Goal: Task Accomplishment & Management: Manage account settings

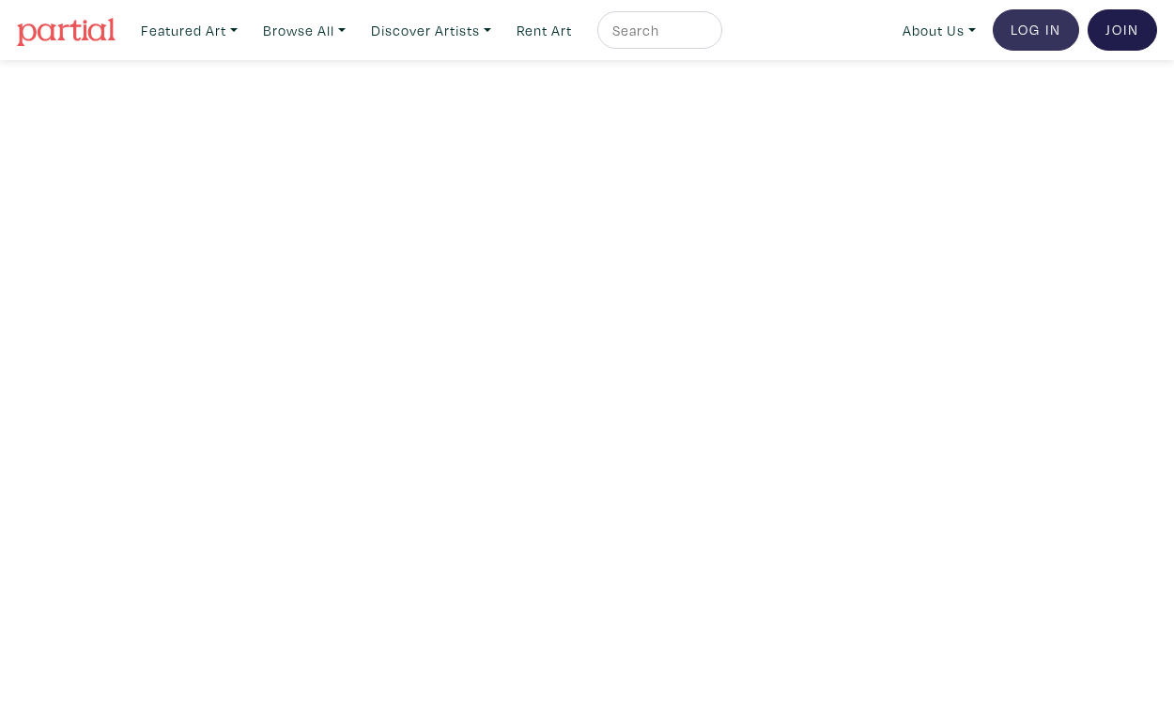
click at [1043, 38] on link "Log In" at bounding box center [1035, 29] width 86 height 41
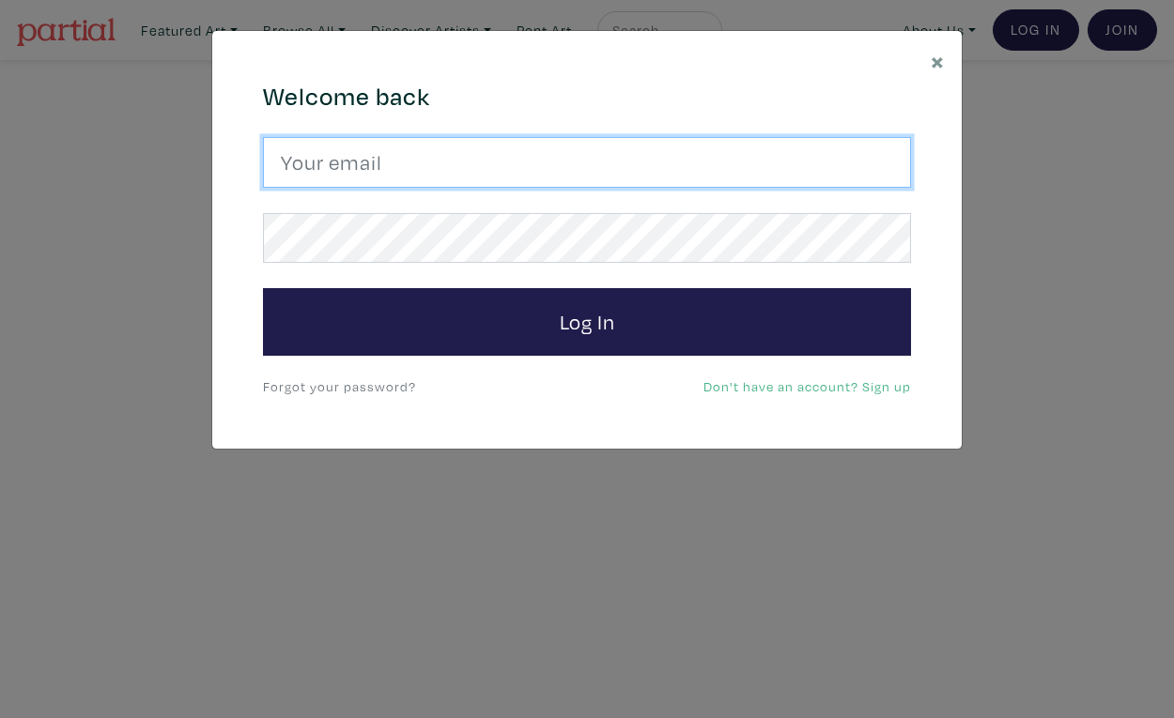
type input "oli@oliviersalvas.com"
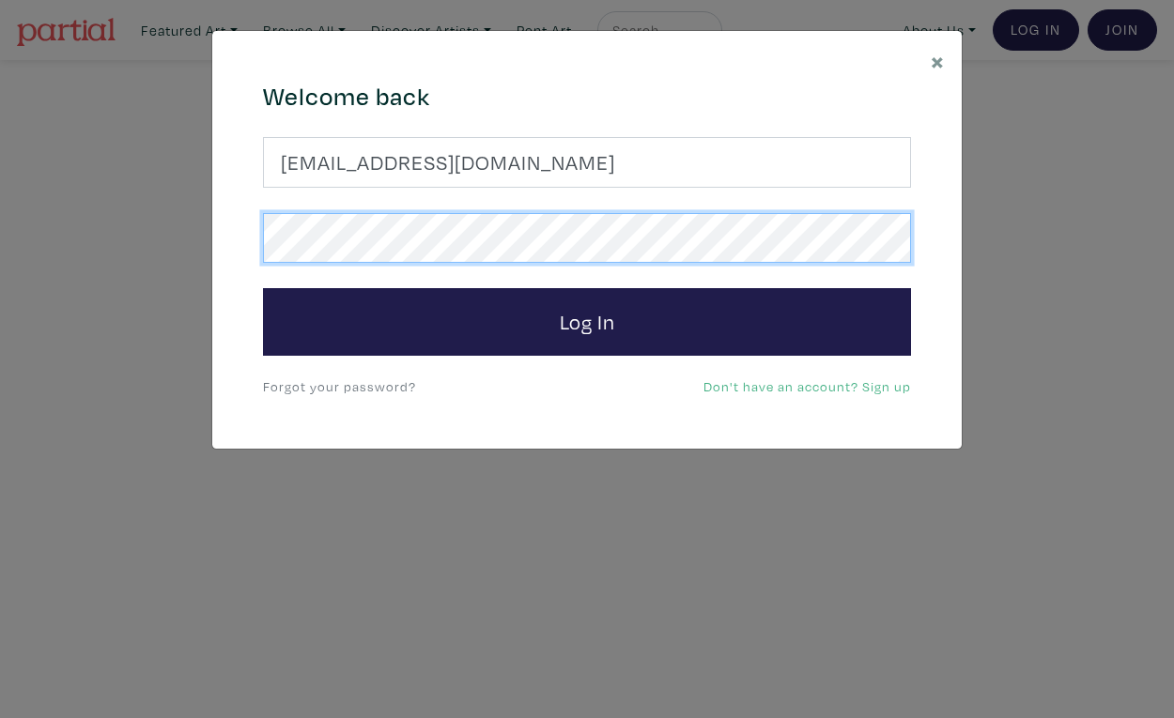
click at [587, 321] on button "Log In" at bounding box center [587, 322] width 648 height 68
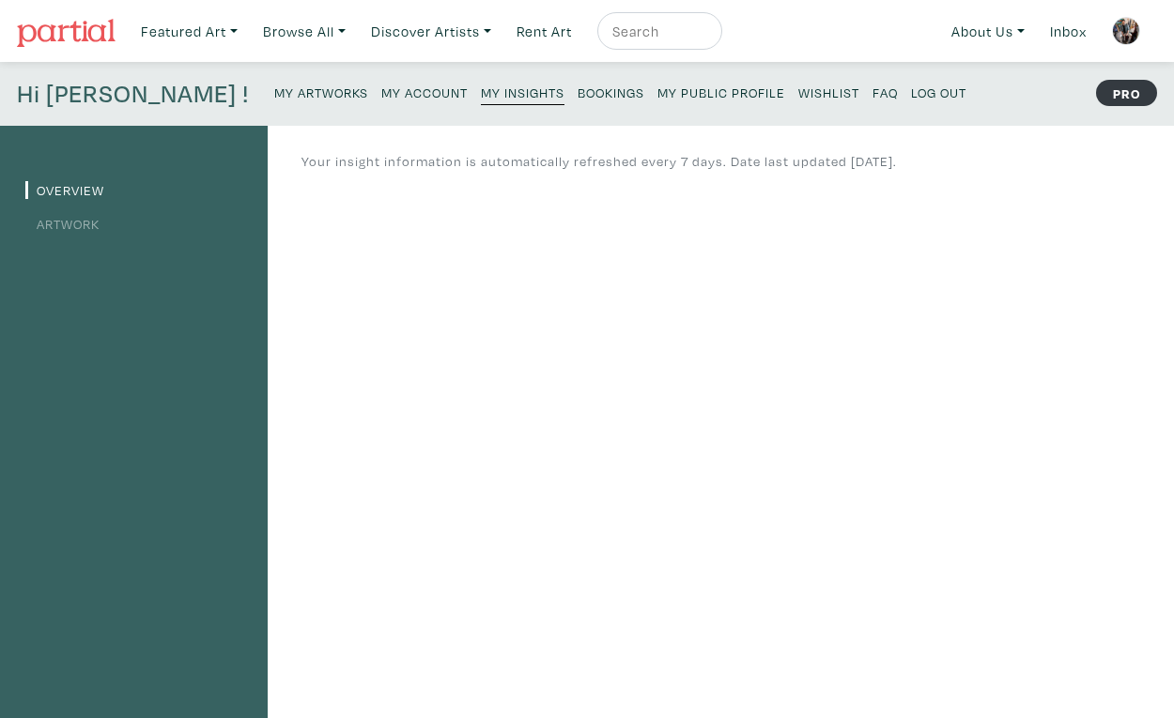
click at [274, 98] on small "My Artworks" at bounding box center [321, 93] width 94 height 18
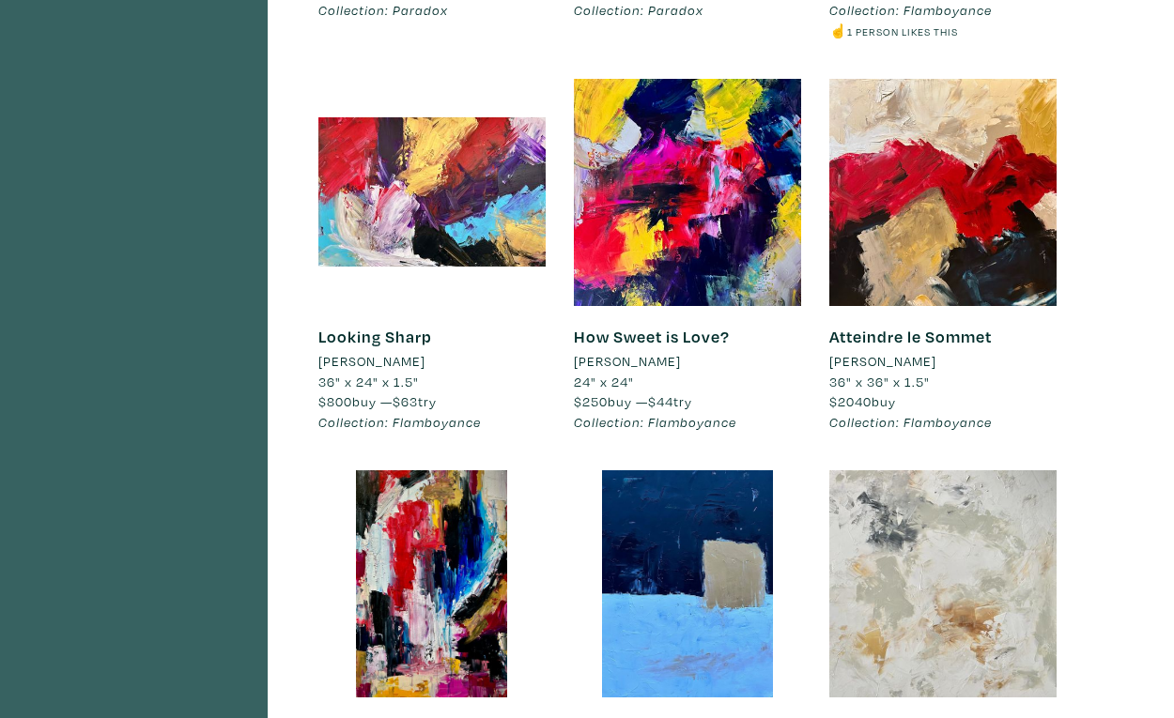
scroll to position [1700, 0]
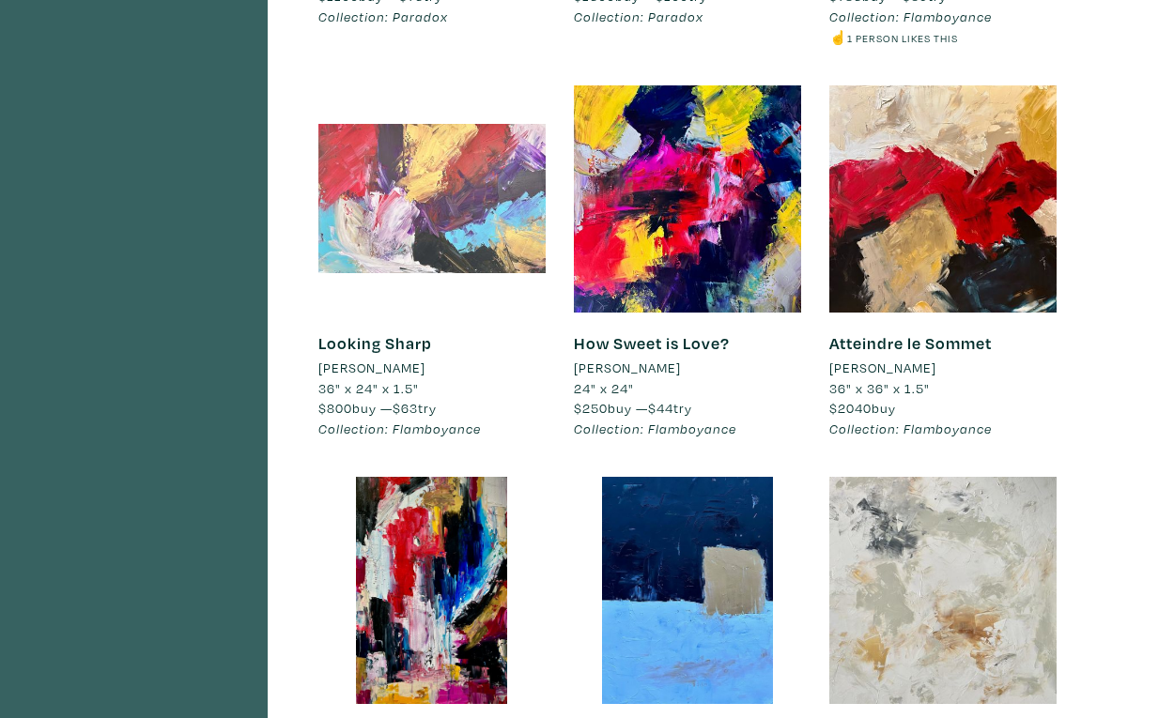
click at [442, 189] on div at bounding box center [431, 198] width 227 height 227
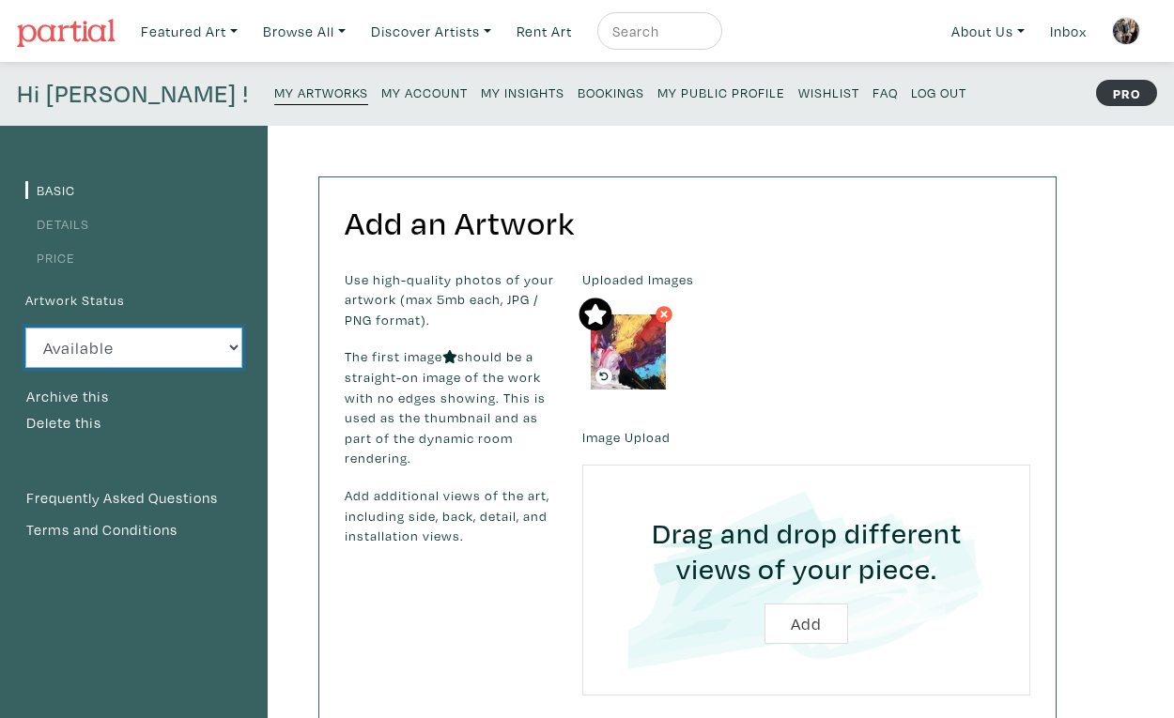
select select "3"
click at [274, 94] on small "My Artworks" at bounding box center [321, 93] width 94 height 18
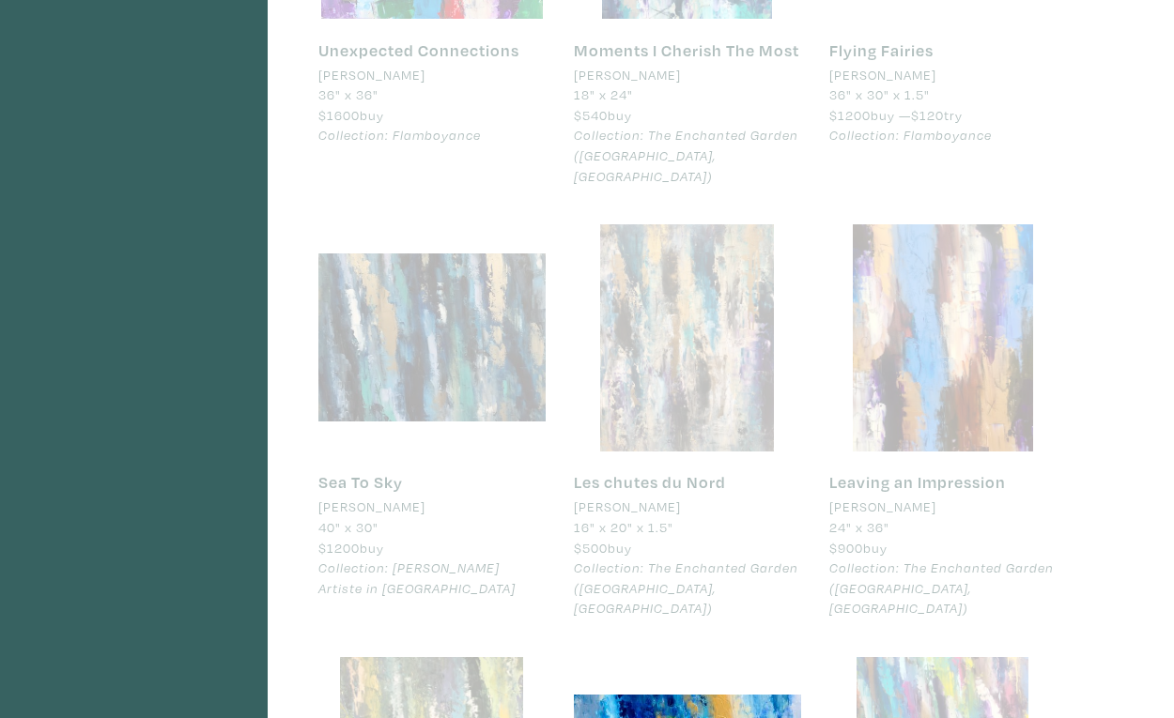
scroll to position [4041, 0]
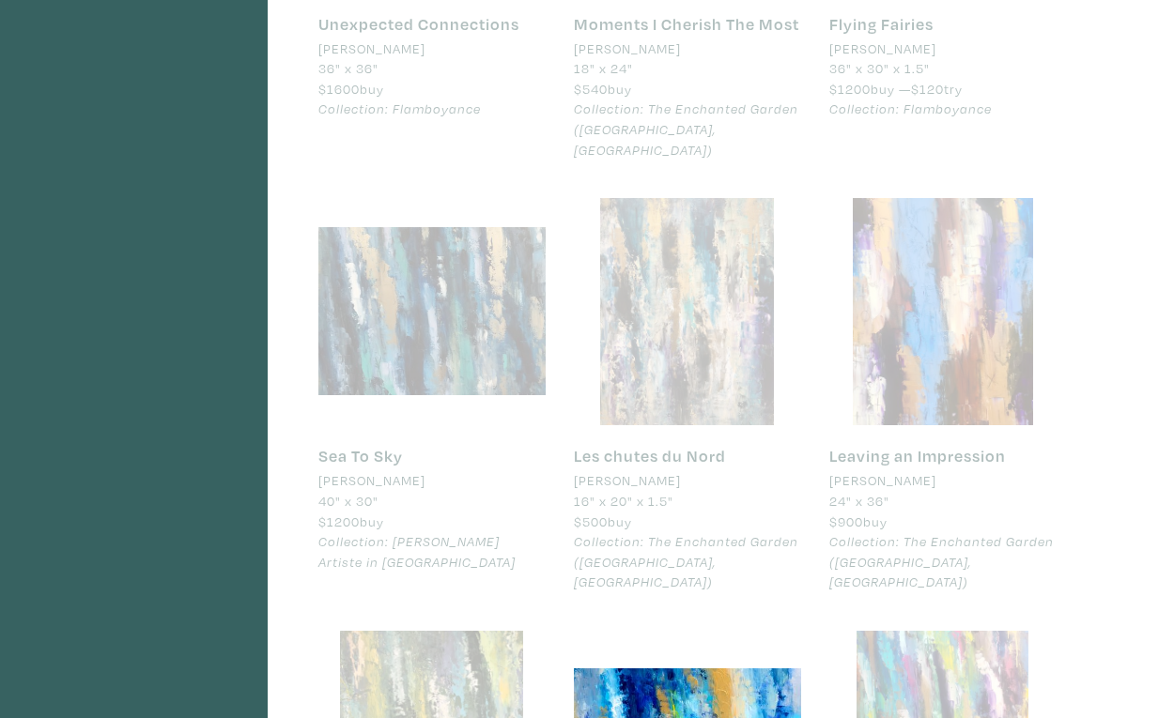
click at [703, 281] on div at bounding box center [687, 311] width 227 height 227
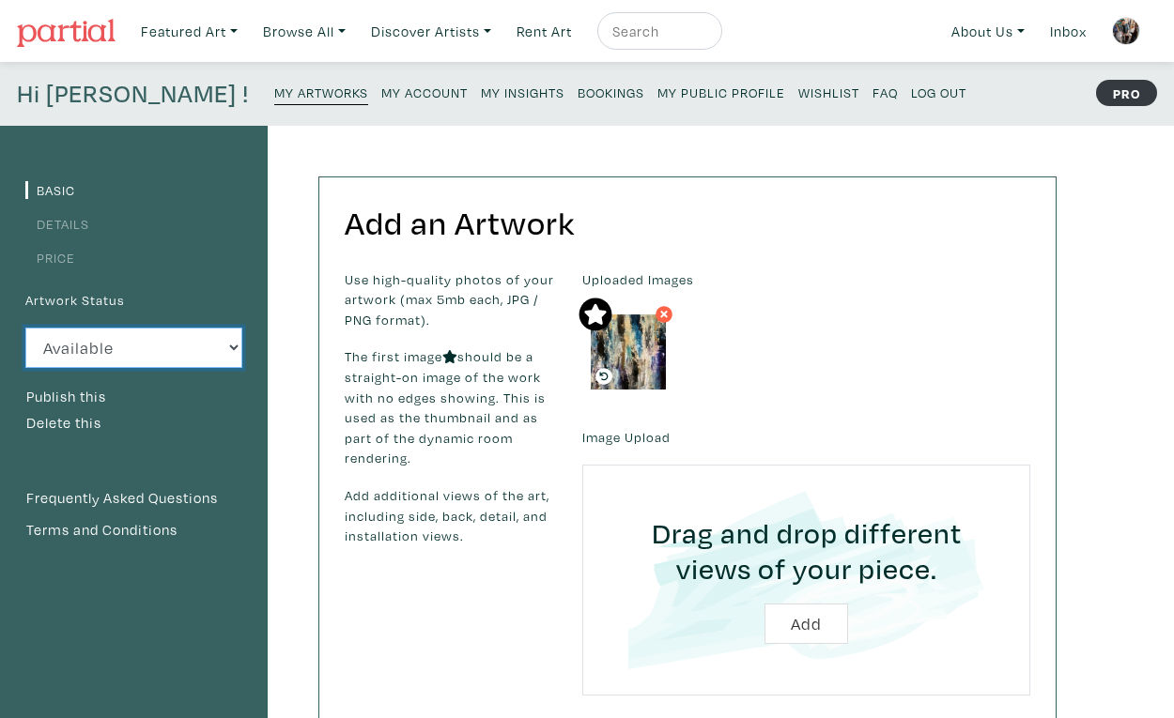
select select "3"
click at [274, 96] on small "My Artworks" at bounding box center [321, 93] width 94 height 18
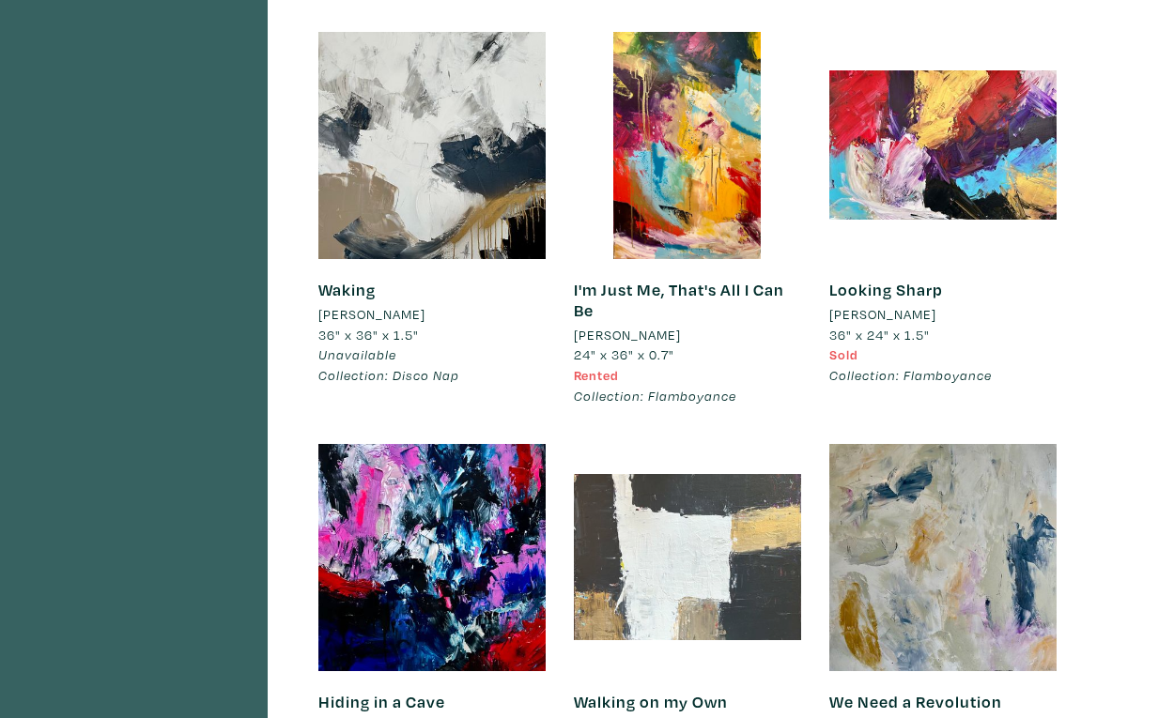
scroll to position [6311, 0]
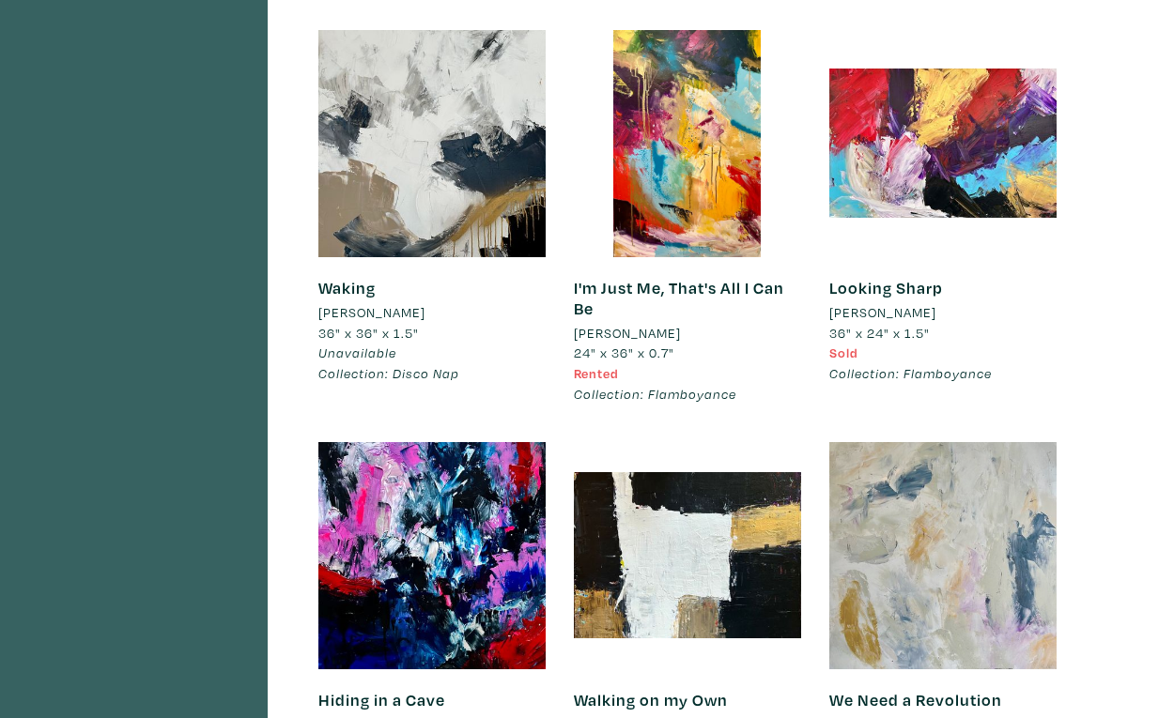
click at [947, 474] on div at bounding box center [942, 555] width 227 height 227
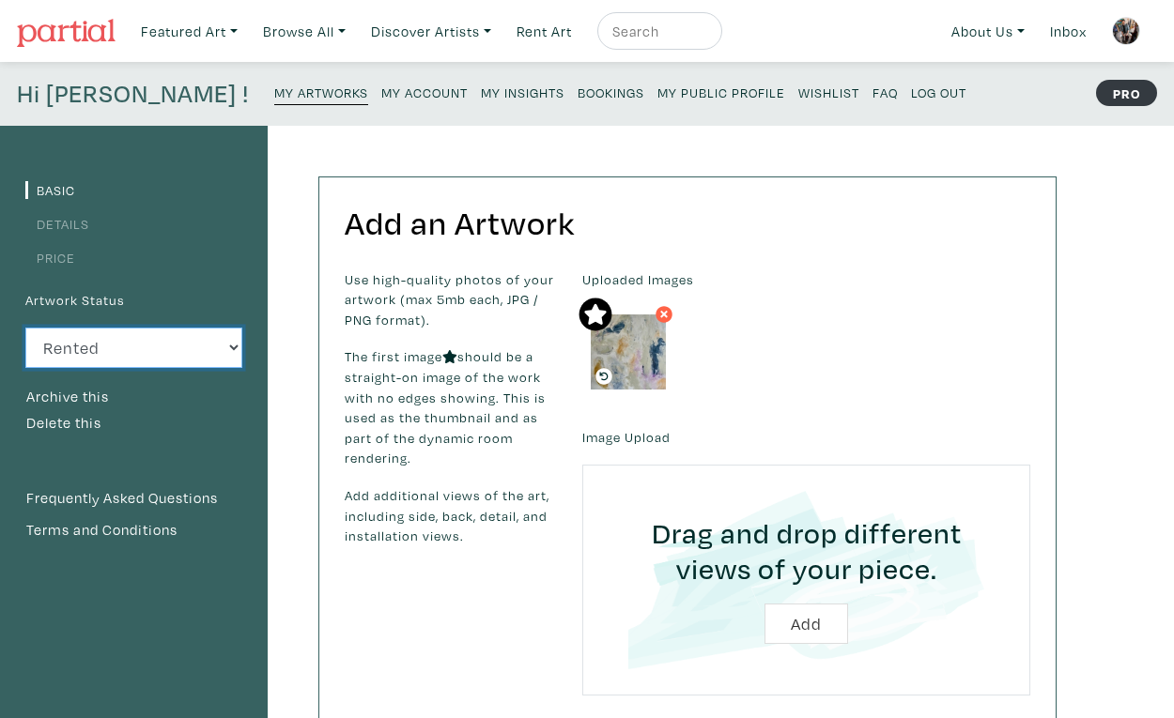
select select "1"
click at [274, 92] on small "My Artworks" at bounding box center [321, 93] width 94 height 18
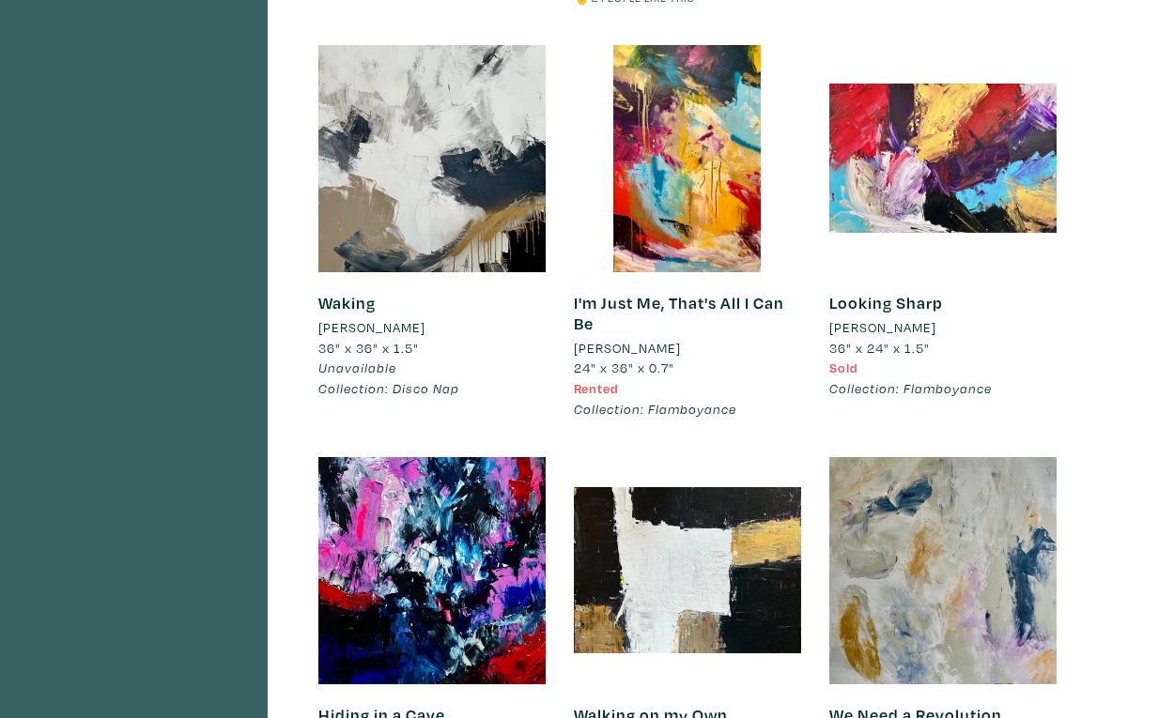
scroll to position [6206, 0]
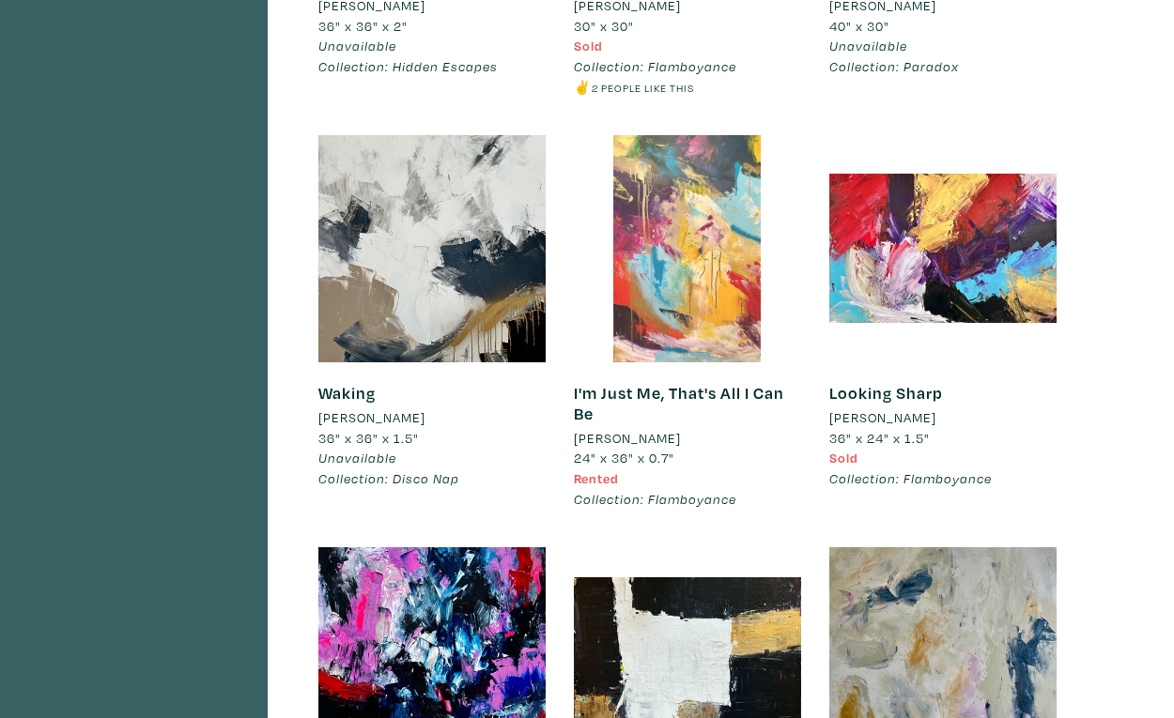
click at [703, 135] on div at bounding box center [687, 248] width 227 height 227
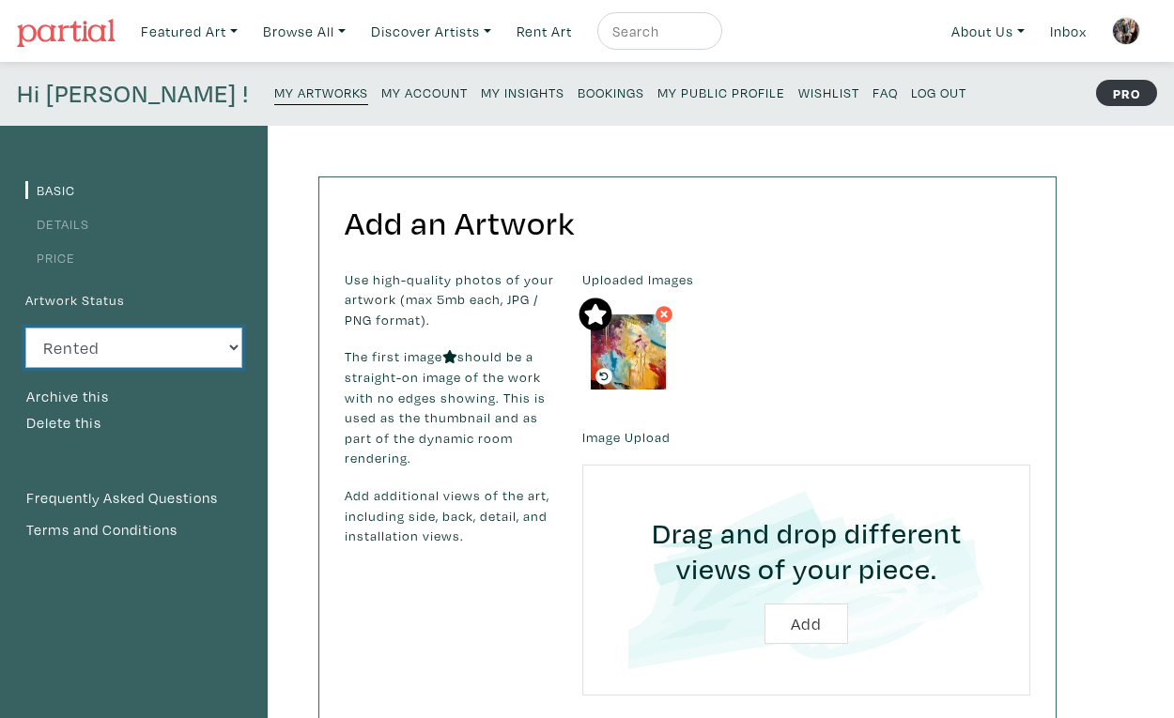
select select "1"
click at [274, 90] on small "My Artworks" at bounding box center [321, 93] width 94 height 18
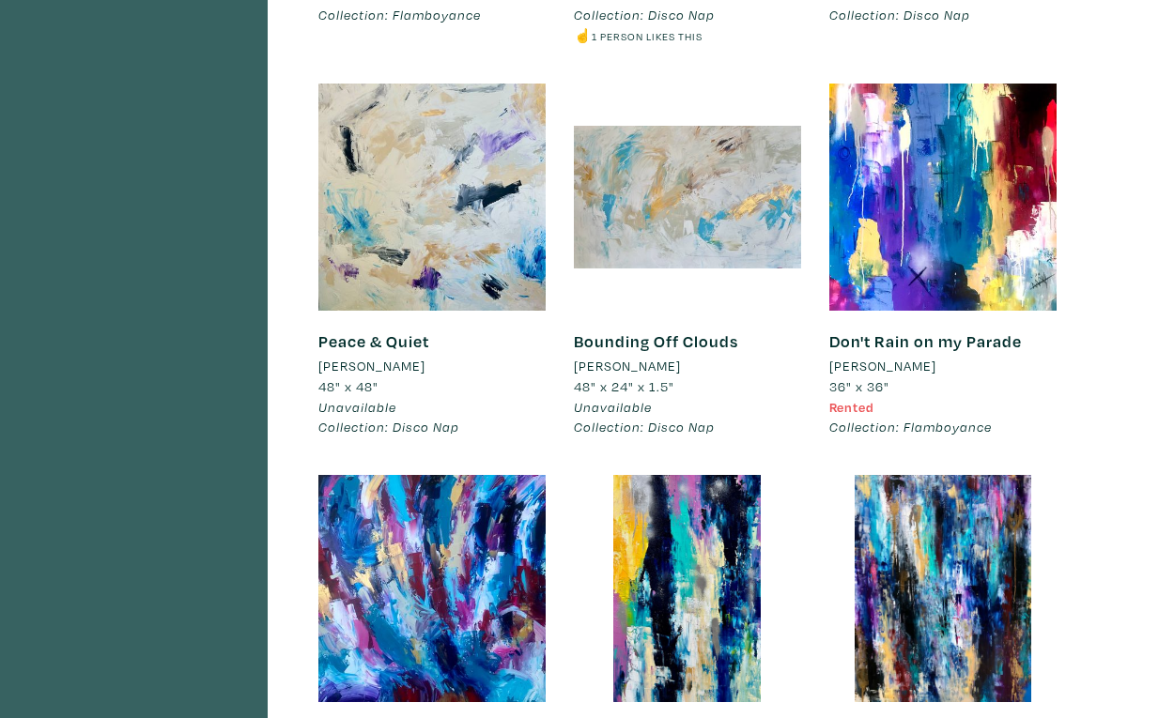
scroll to position [7083, 0]
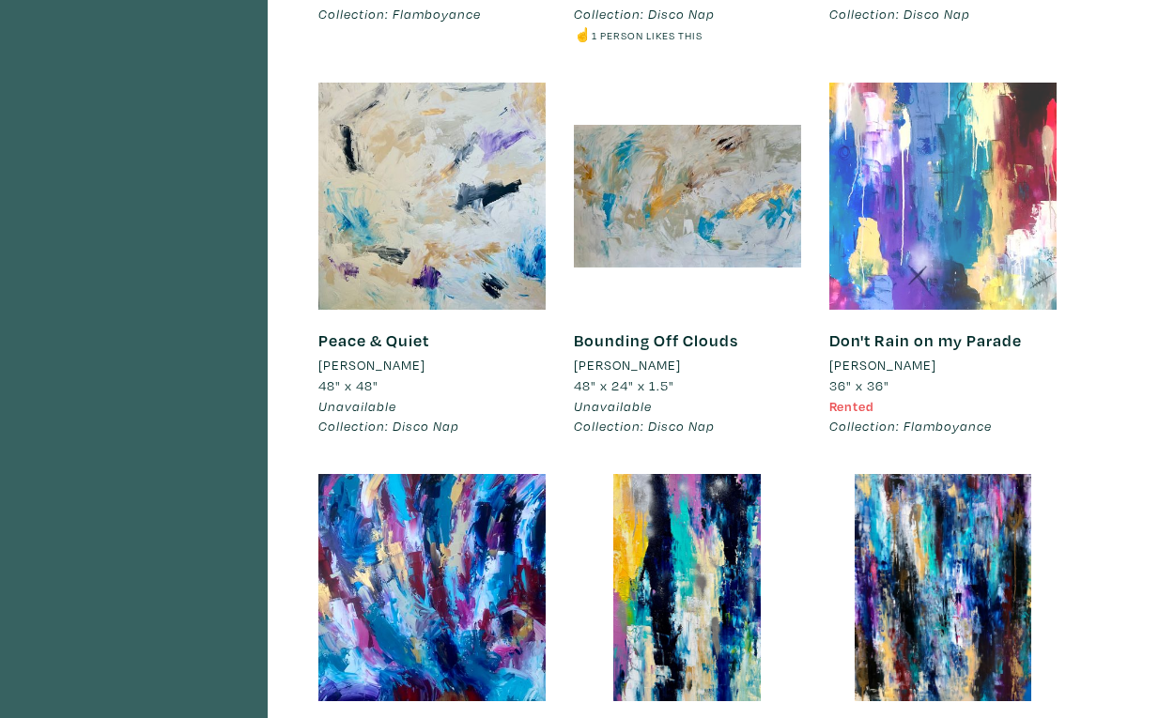
click at [934, 89] on div at bounding box center [942, 196] width 227 height 227
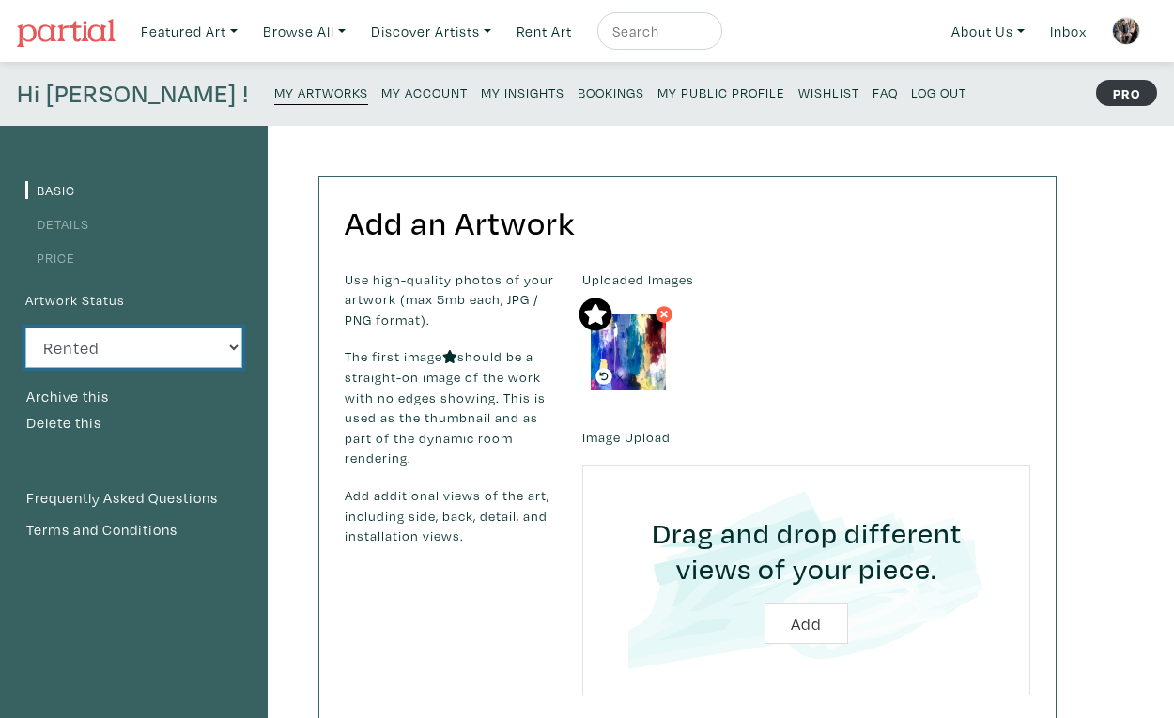
select select "1"
click at [274, 95] on small "My Artworks" at bounding box center [321, 93] width 94 height 18
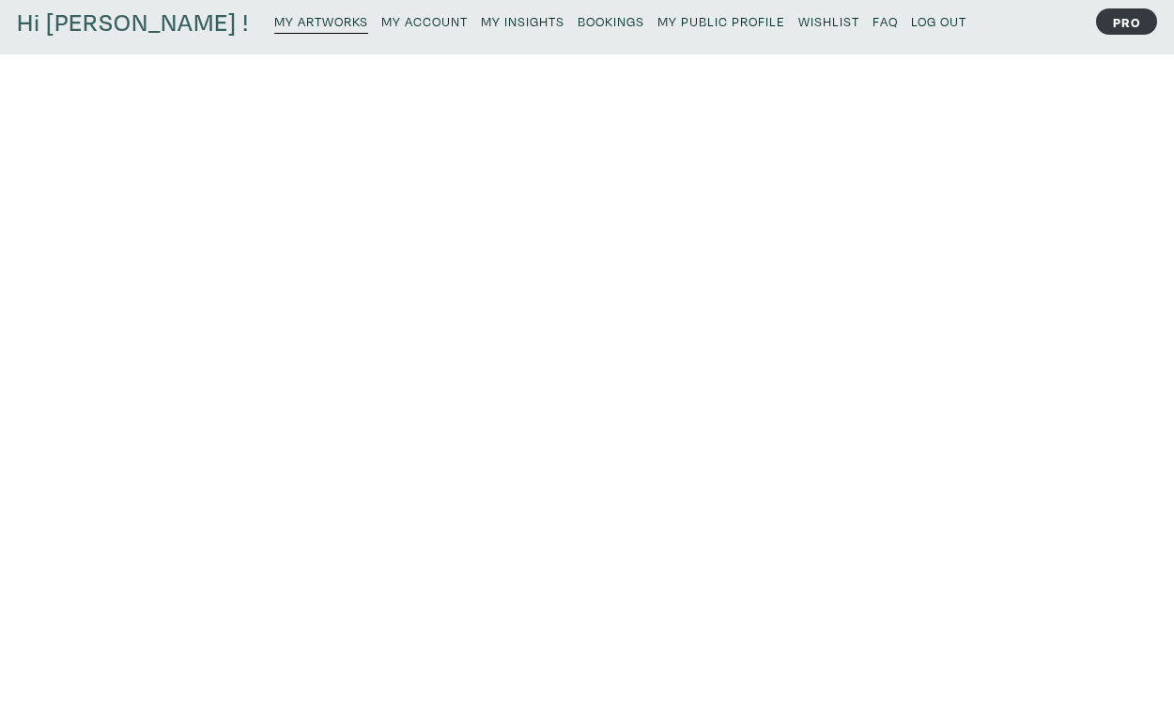
scroll to position [81, 0]
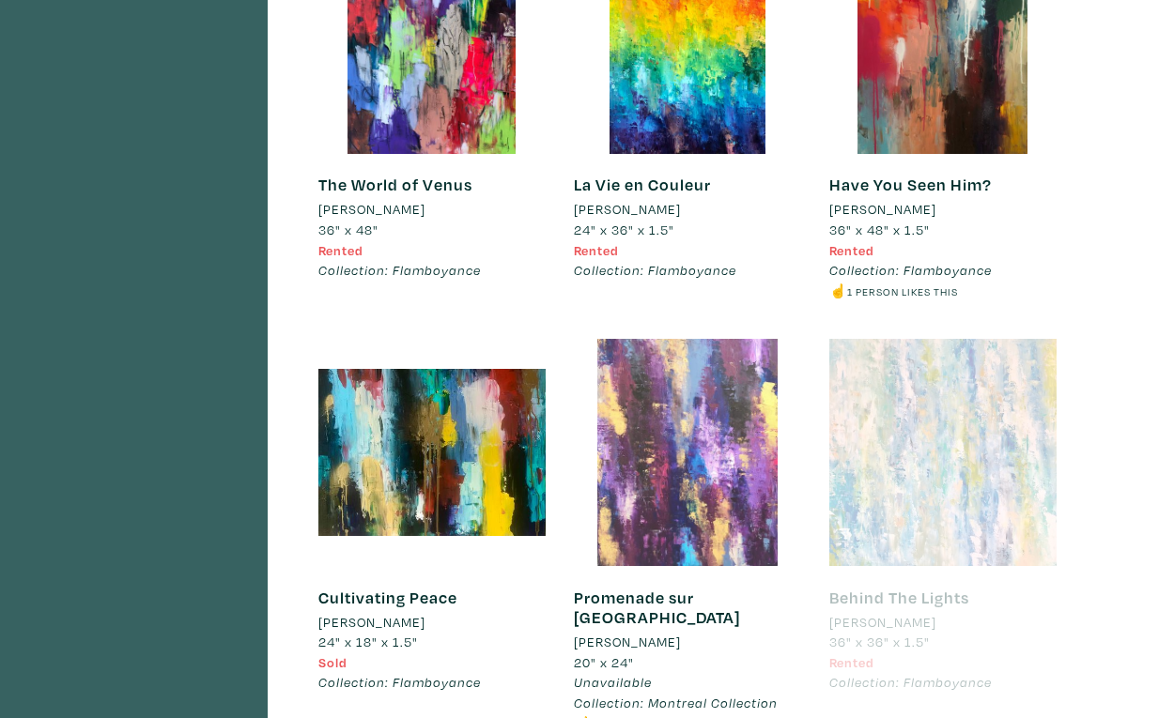
scroll to position [8022, 0]
click at [674, 340] on div at bounding box center [687, 453] width 227 height 227
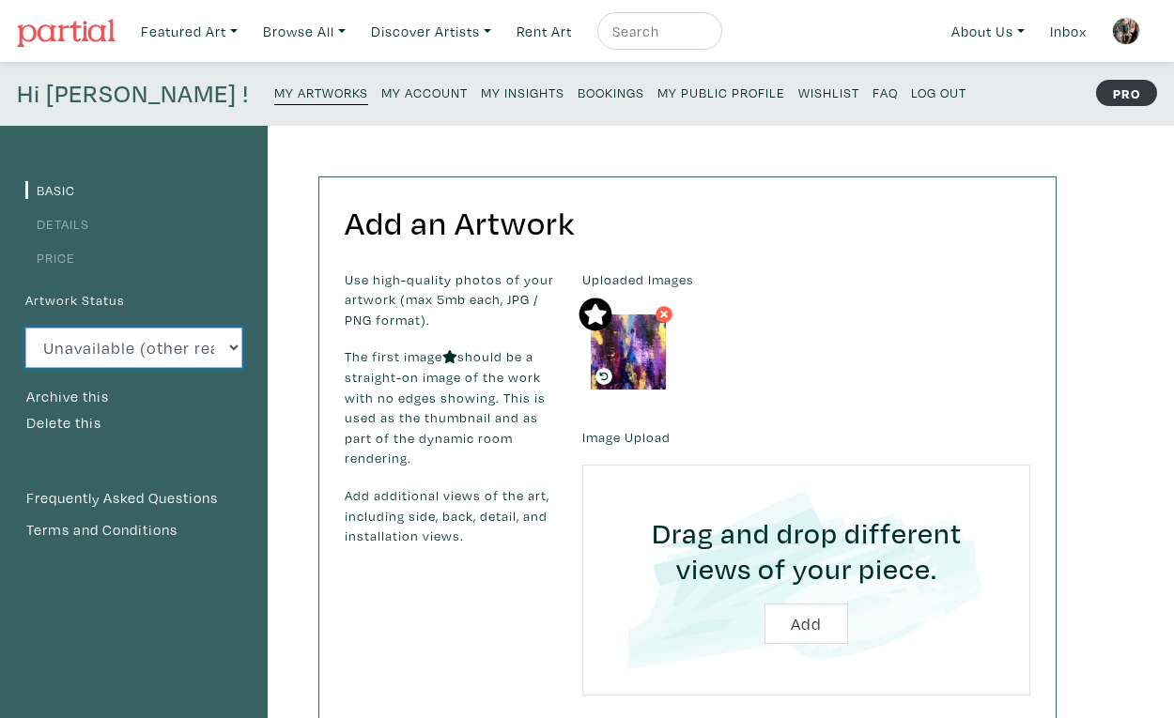
select select "3"
click at [274, 89] on small "My Artworks" at bounding box center [321, 93] width 94 height 18
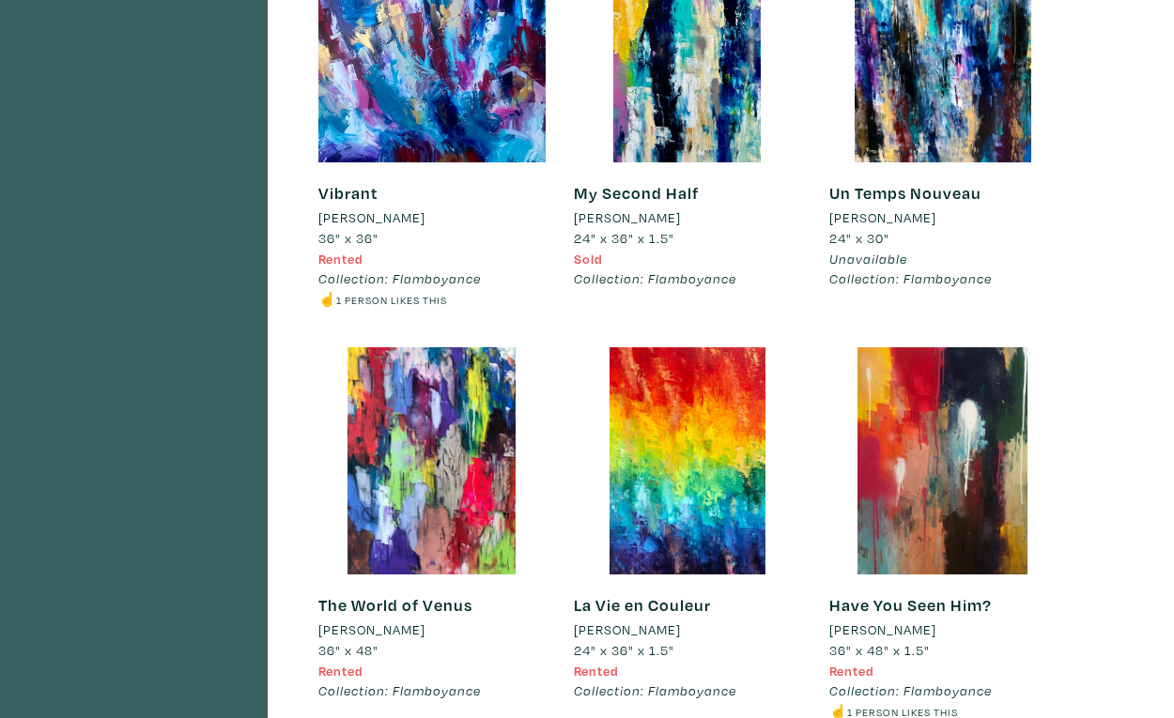
scroll to position [7608, 0]
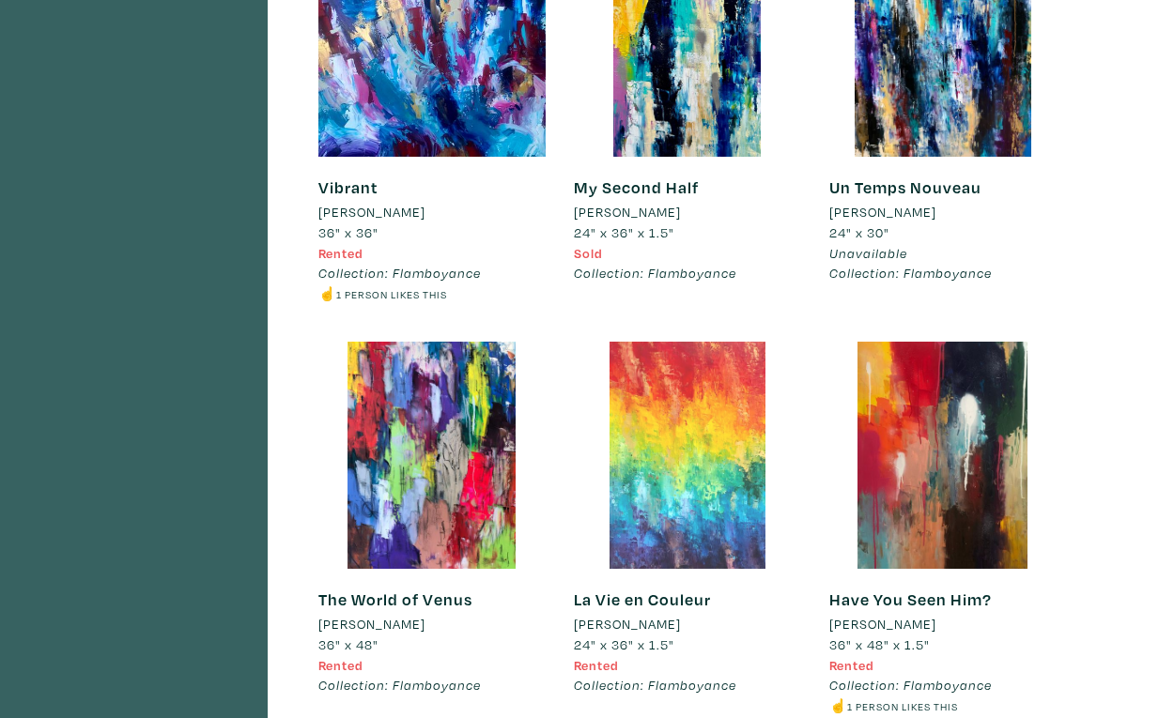
click at [693, 358] on div at bounding box center [687, 455] width 227 height 227
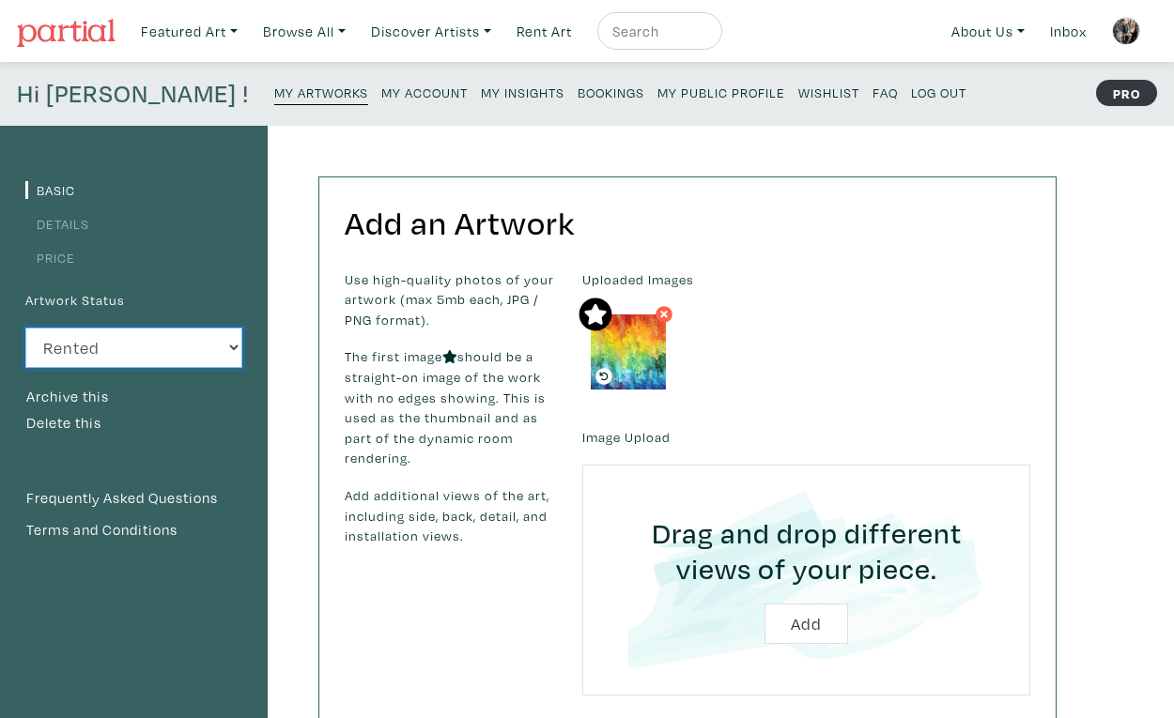
select select "1"
click at [274, 87] on small "My Artworks" at bounding box center [321, 93] width 94 height 18
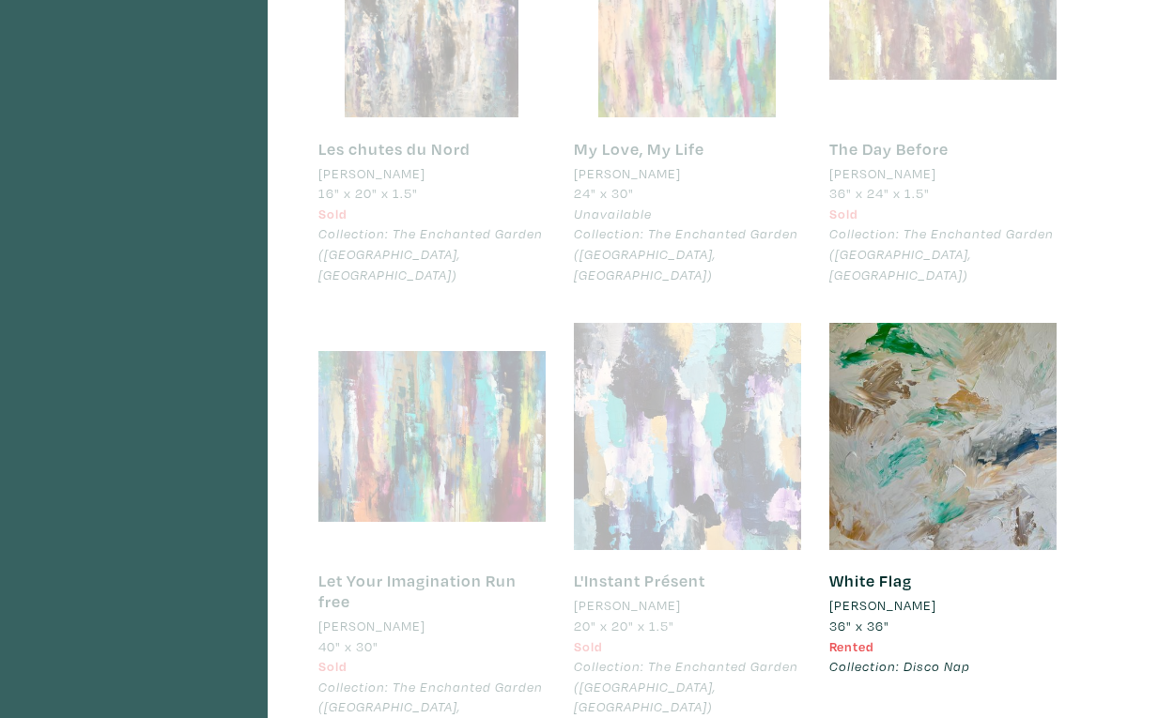
scroll to position [9373, 0]
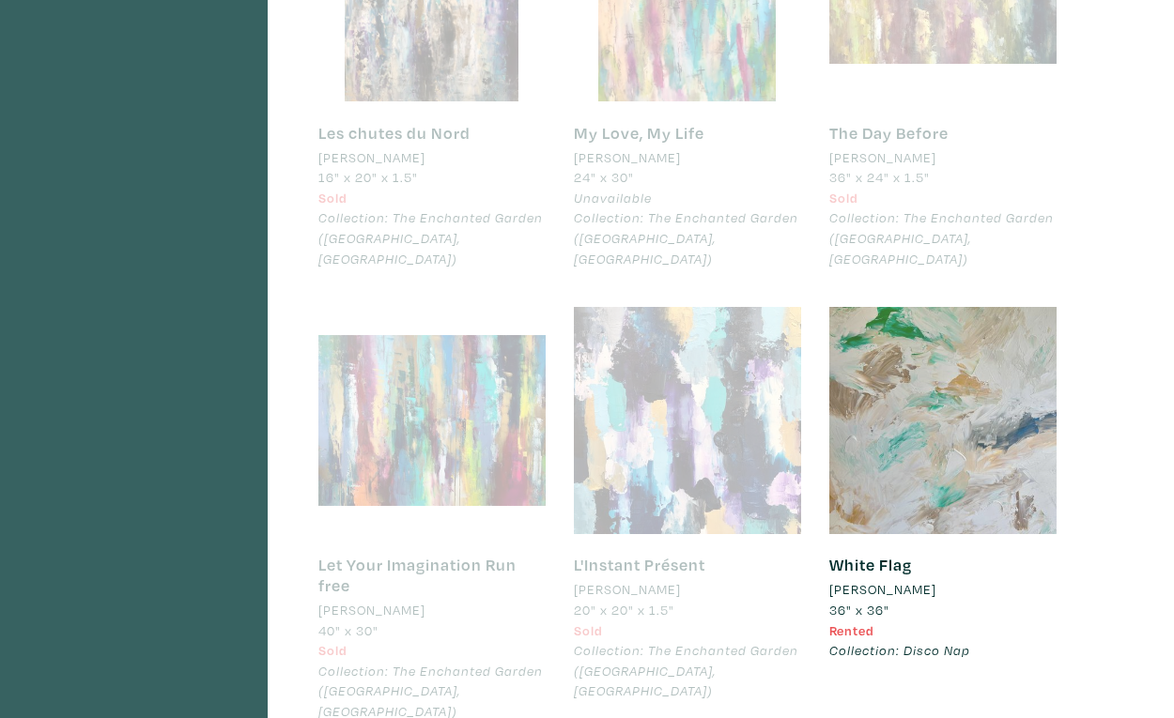
click at [926, 307] on div at bounding box center [942, 420] width 227 height 227
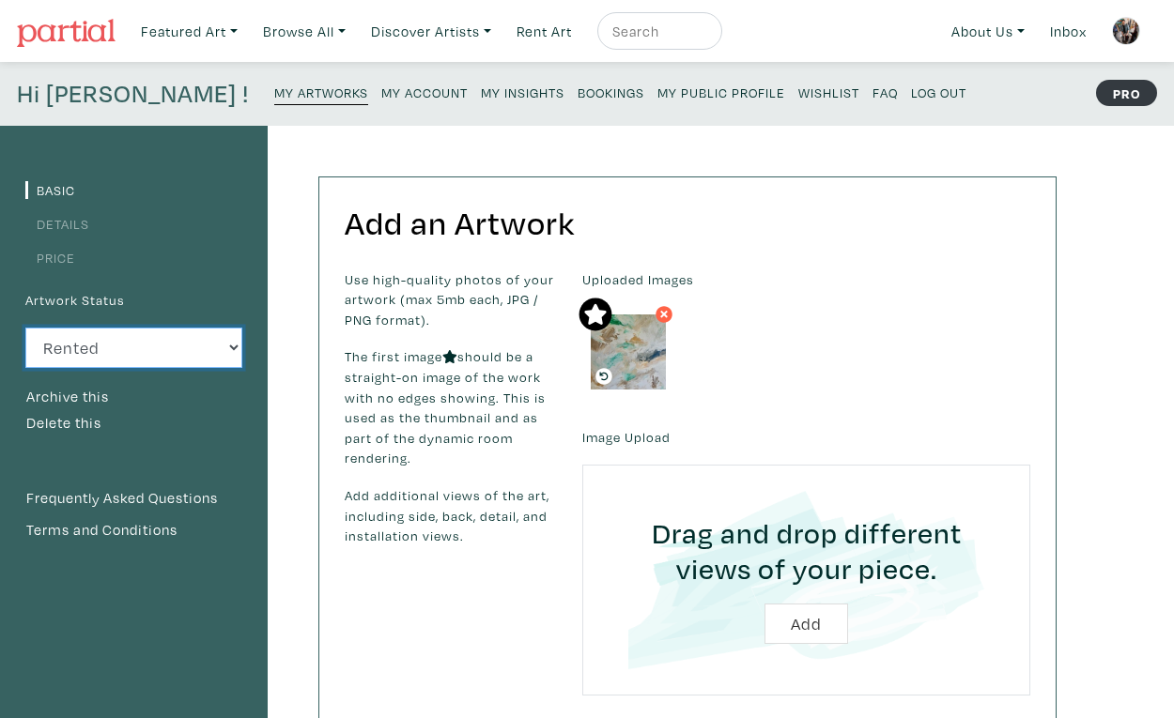
select select "1"
click at [274, 86] on small "My Artworks" at bounding box center [321, 93] width 94 height 18
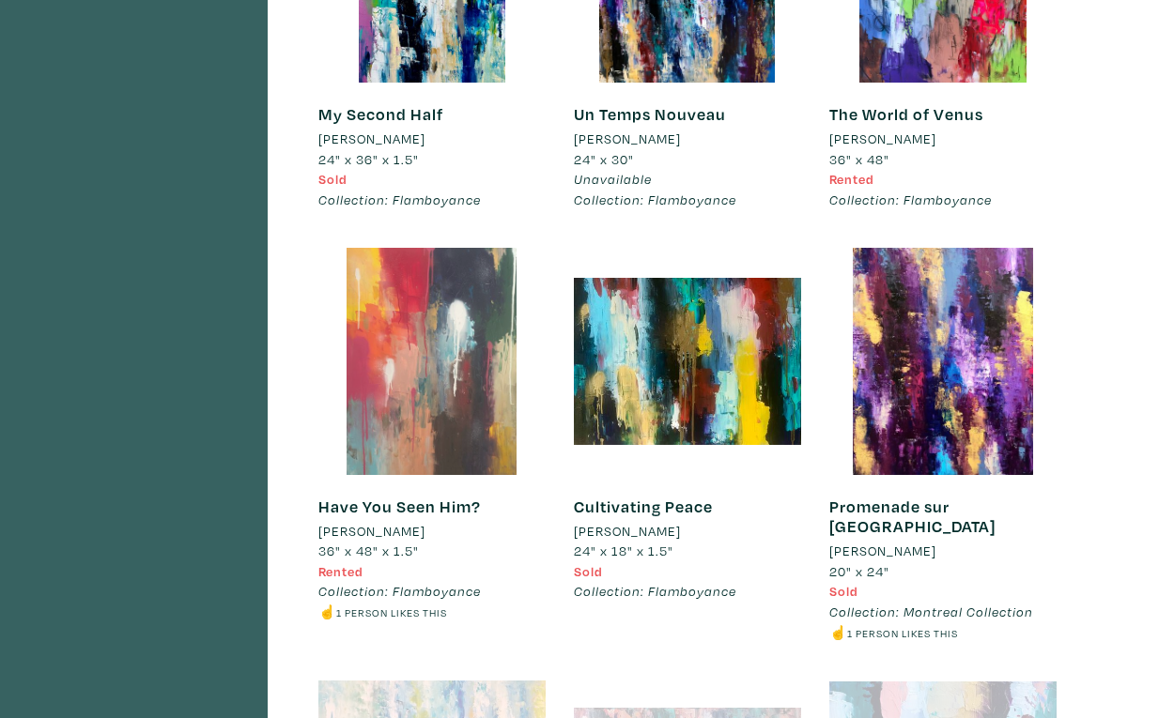
click at [466, 260] on div at bounding box center [431, 361] width 227 height 227
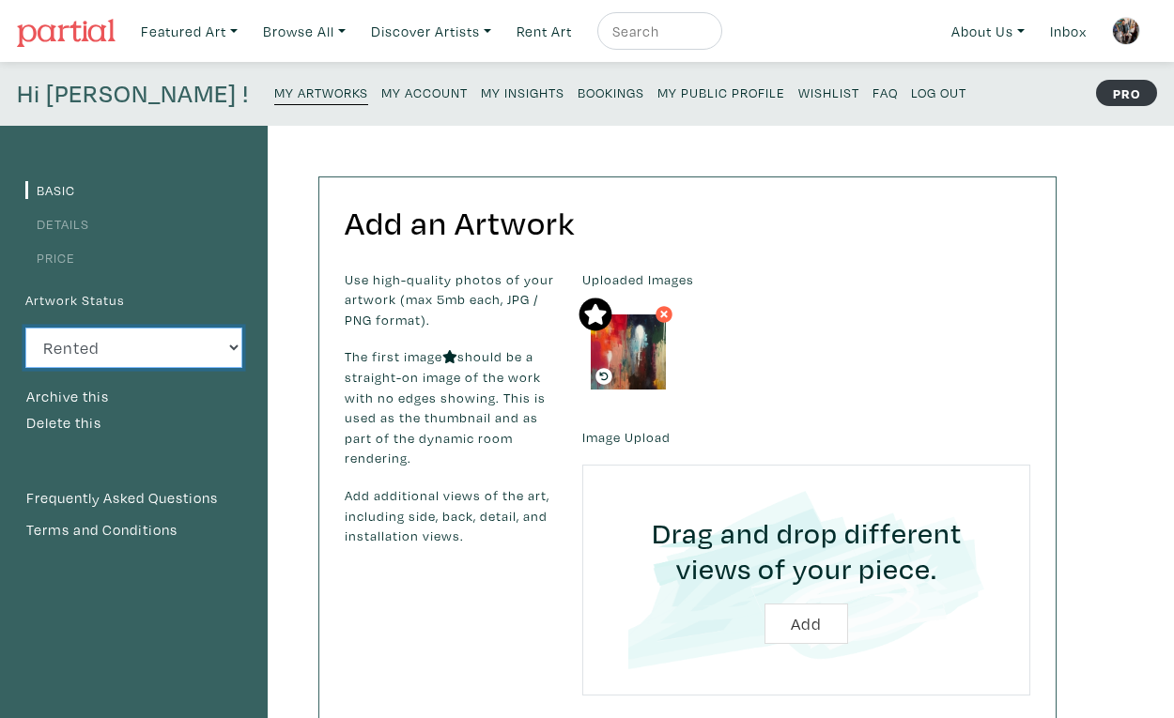
select select "1"
click at [274, 92] on small "My Artworks" at bounding box center [321, 93] width 94 height 18
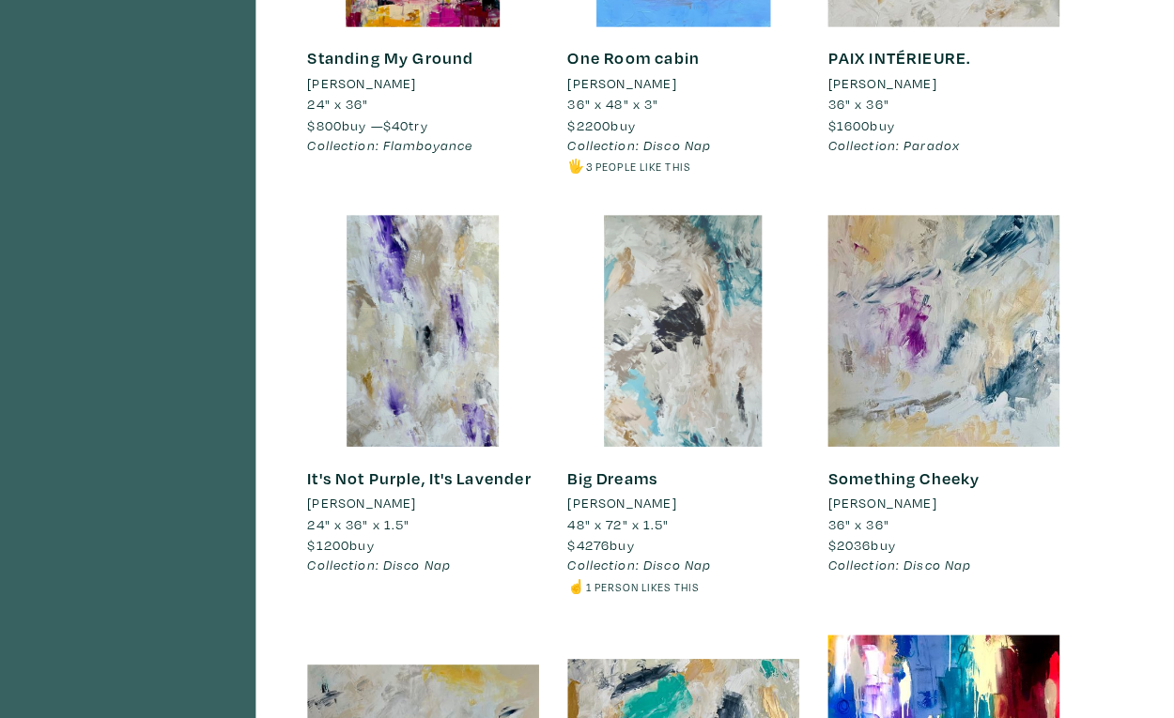
scroll to position [2397, 0]
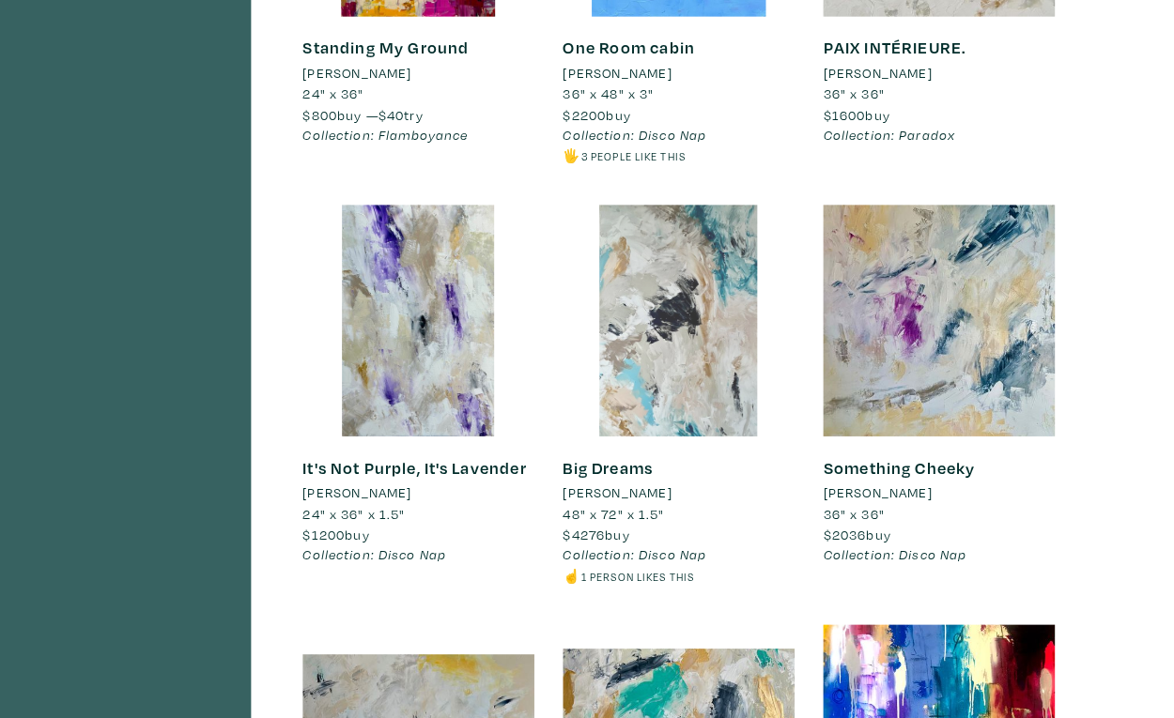
click at [697, 353] on div at bounding box center [687, 326] width 227 height 227
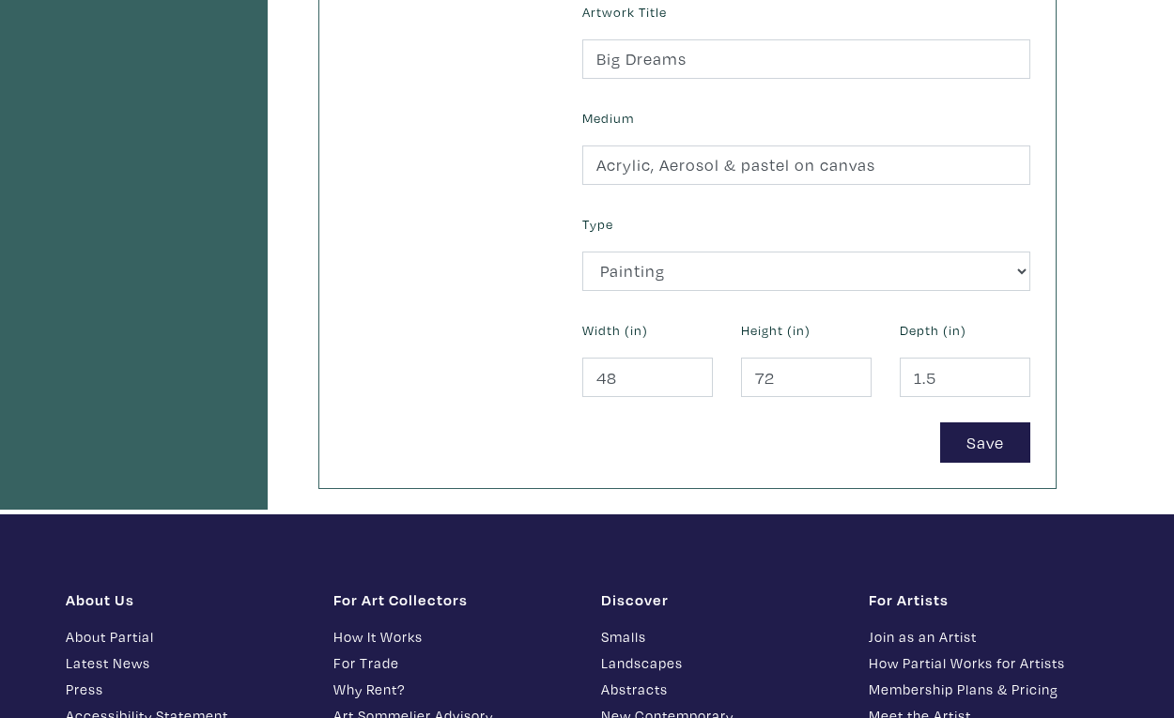
scroll to position [724, 0]
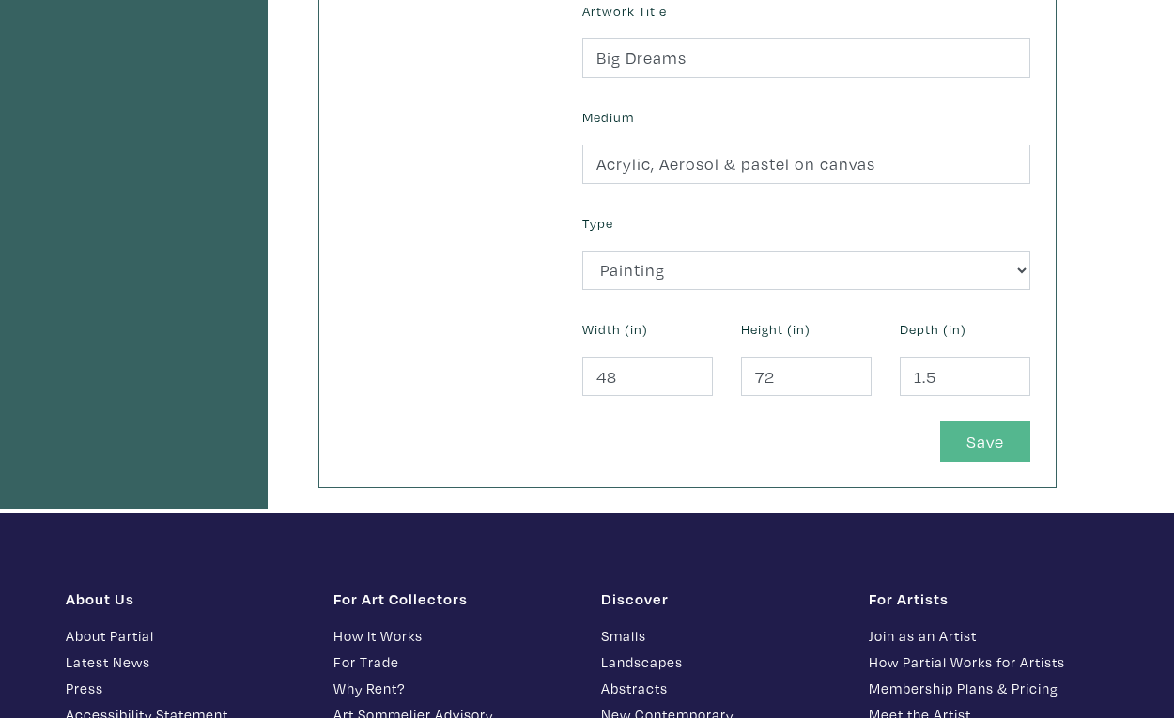
click at [976, 443] on button "Save" at bounding box center [985, 442] width 90 height 40
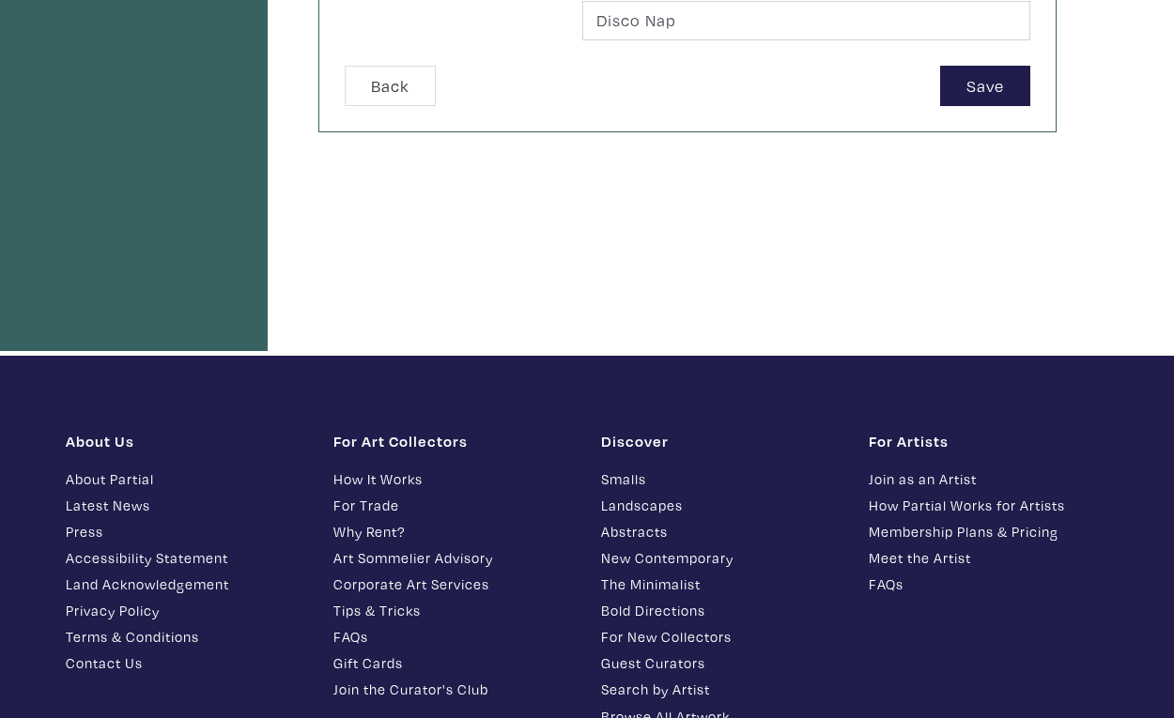
scroll to position [818, 0]
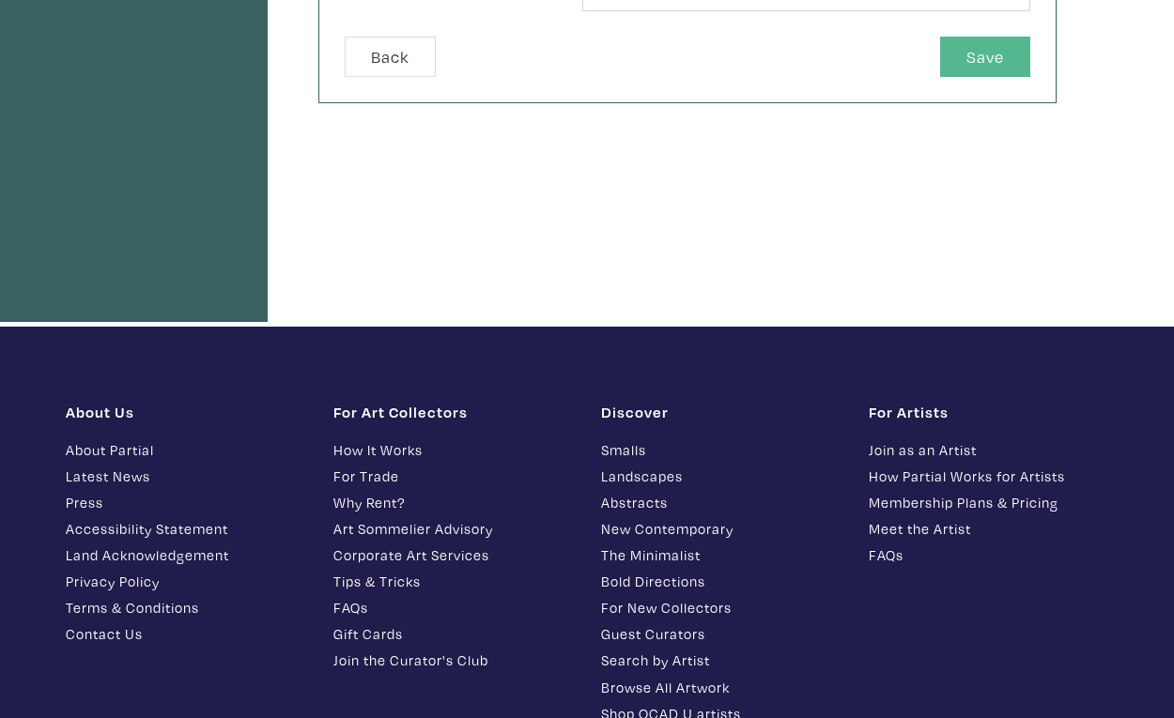
click at [981, 60] on button "Save" at bounding box center [985, 57] width 90 height 40
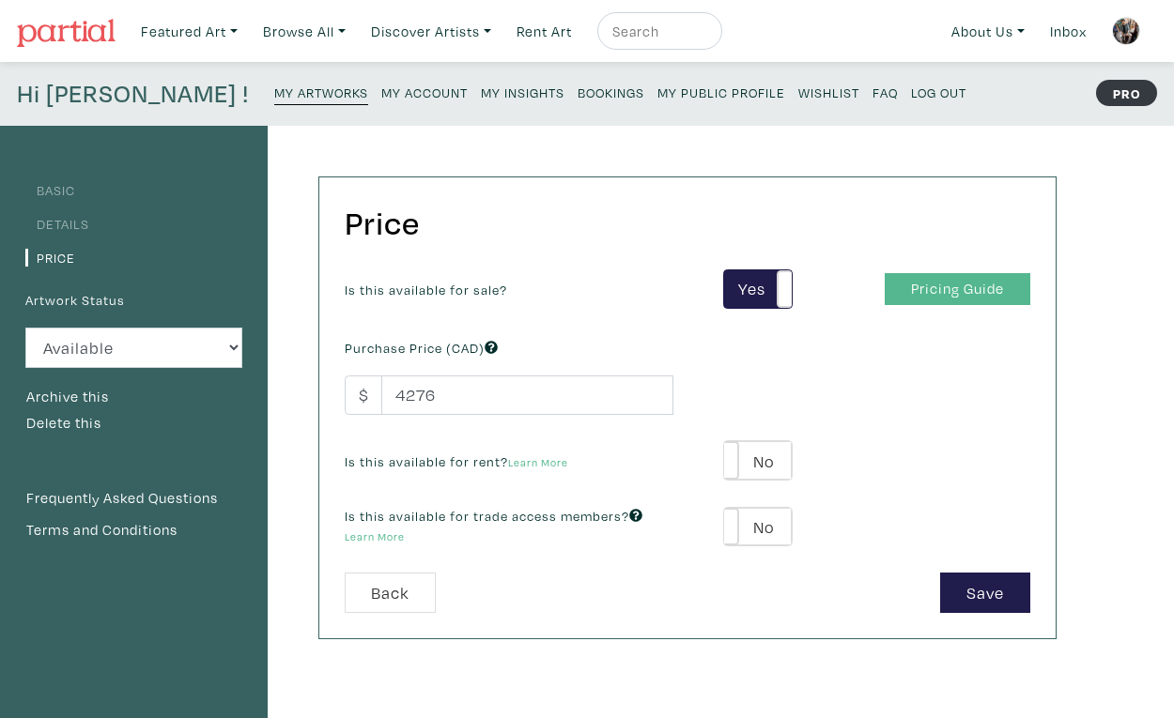
click at [933, 298] on link "Pricing Guide" at bounding box center [957, 289] width 146 height 33
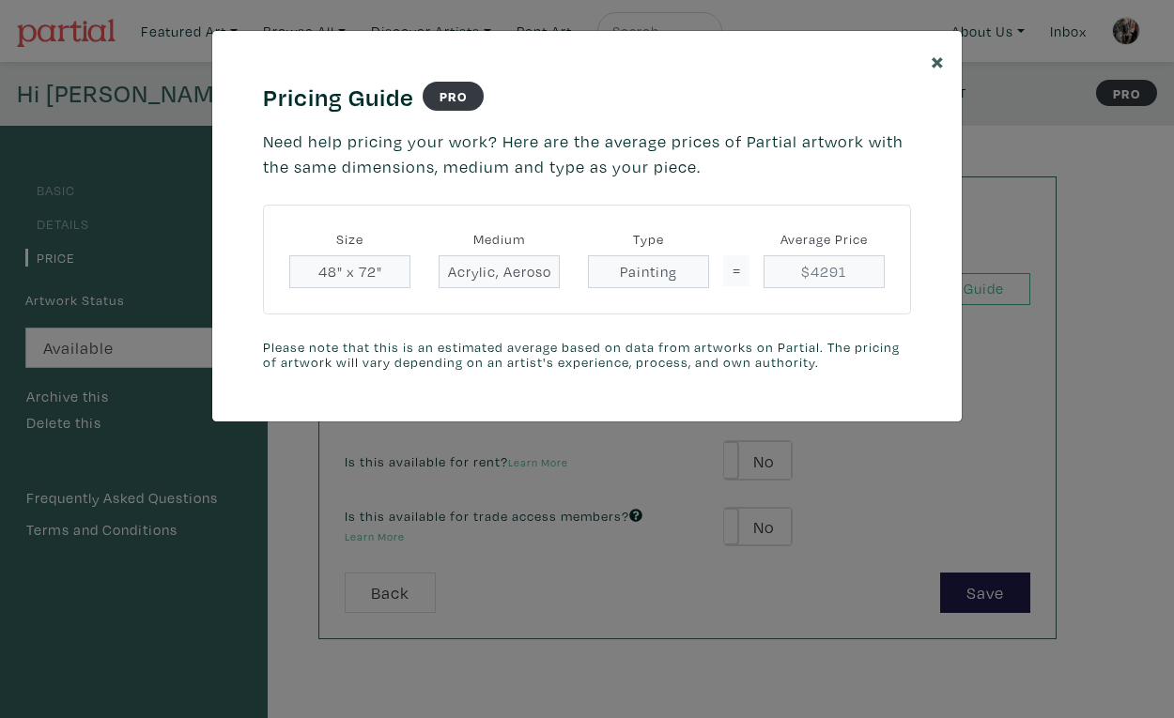
click at [939, 59] on span "×" at bounding box center [937, 60] width 14 height 33
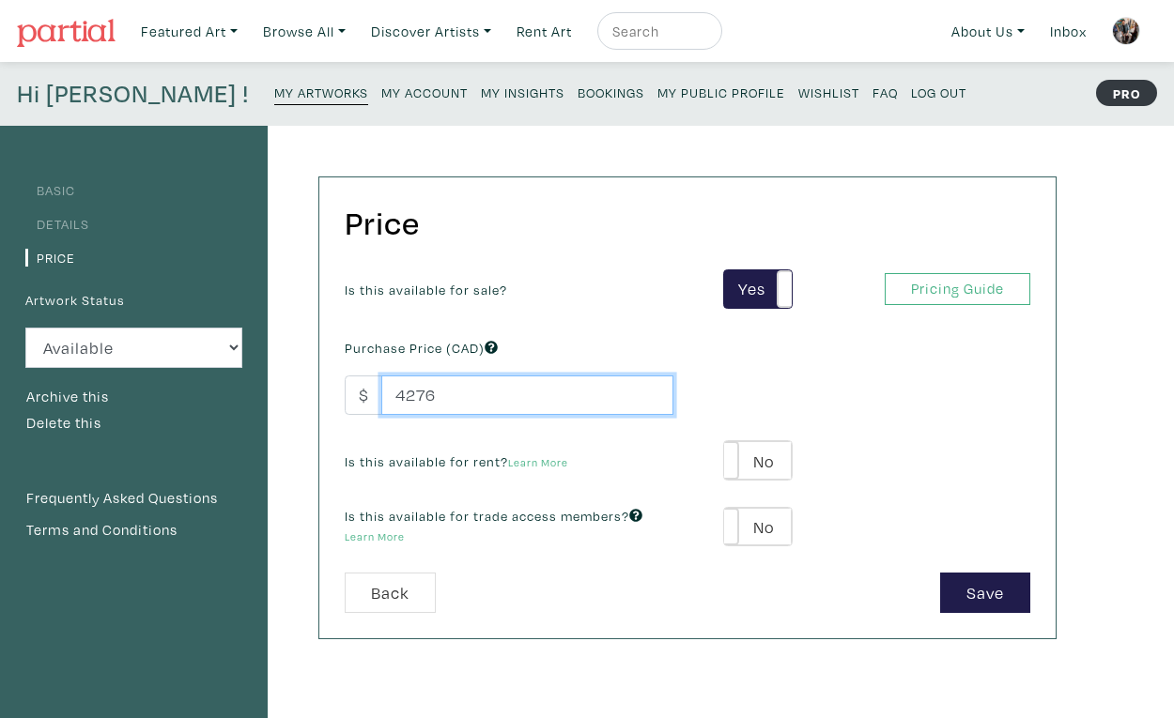
click at [437, 393] on input "4276" at bounding box center [527, 396] width 292 height 40
type input "5000"
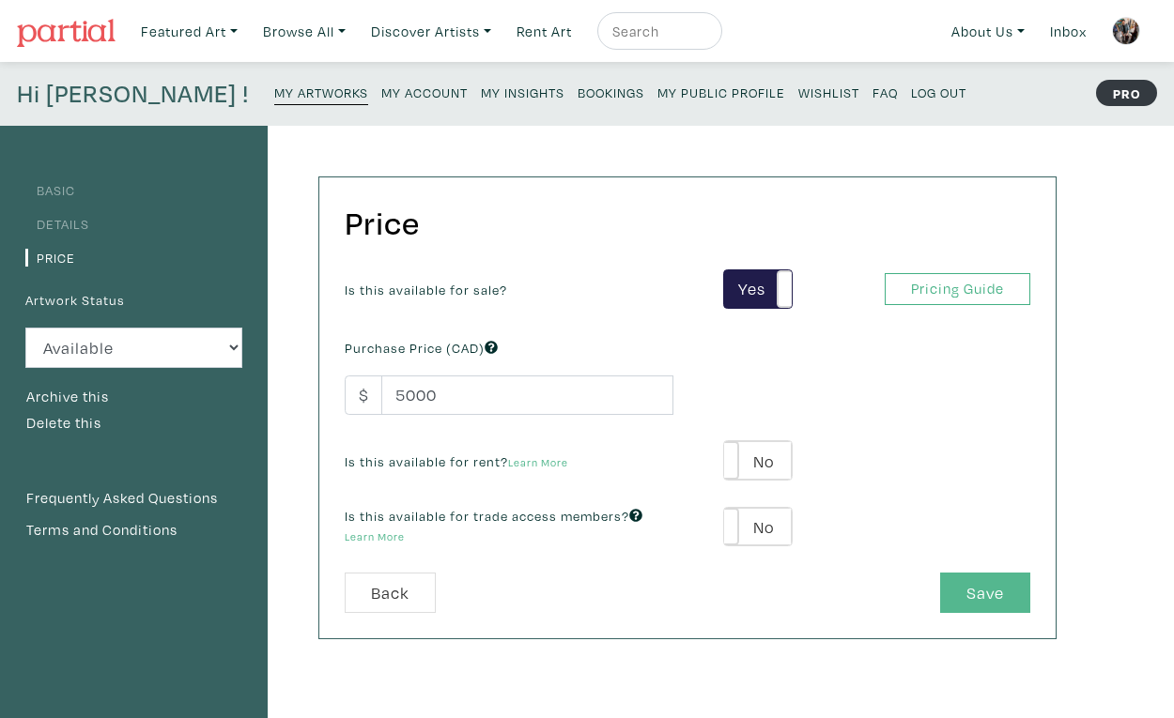
click at [1016, 578] on button "Save" at bounding box center [985, 593] width 90 height 40
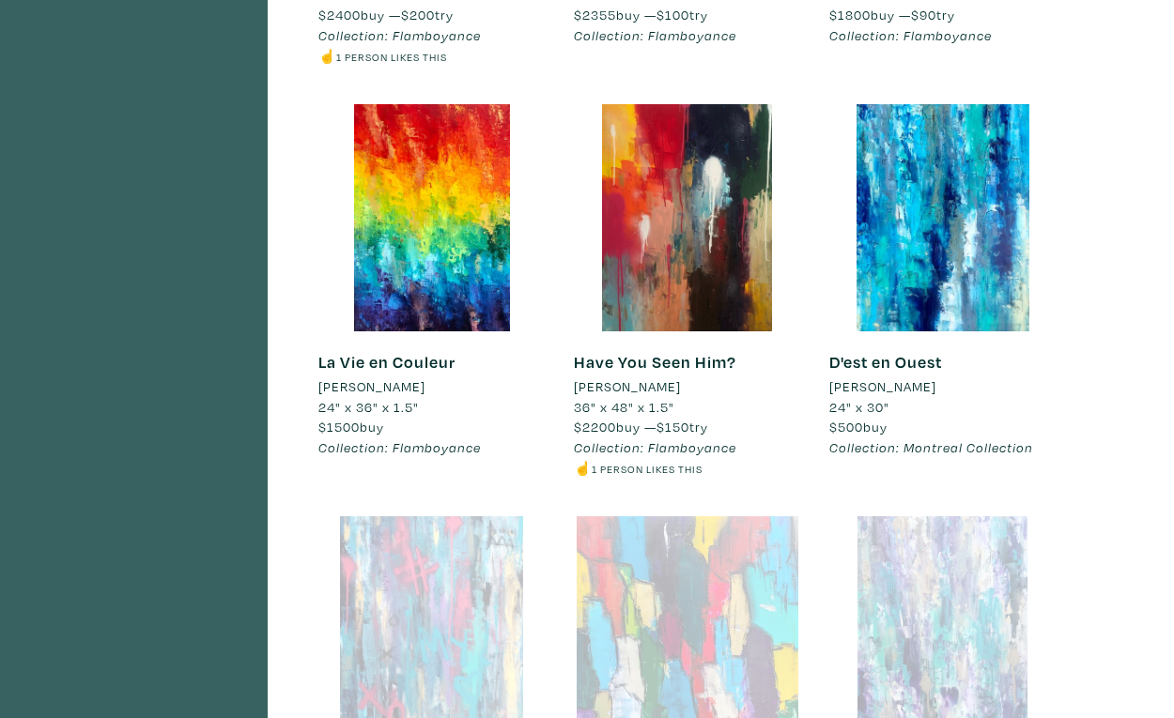
scroll to position [3724, 0]
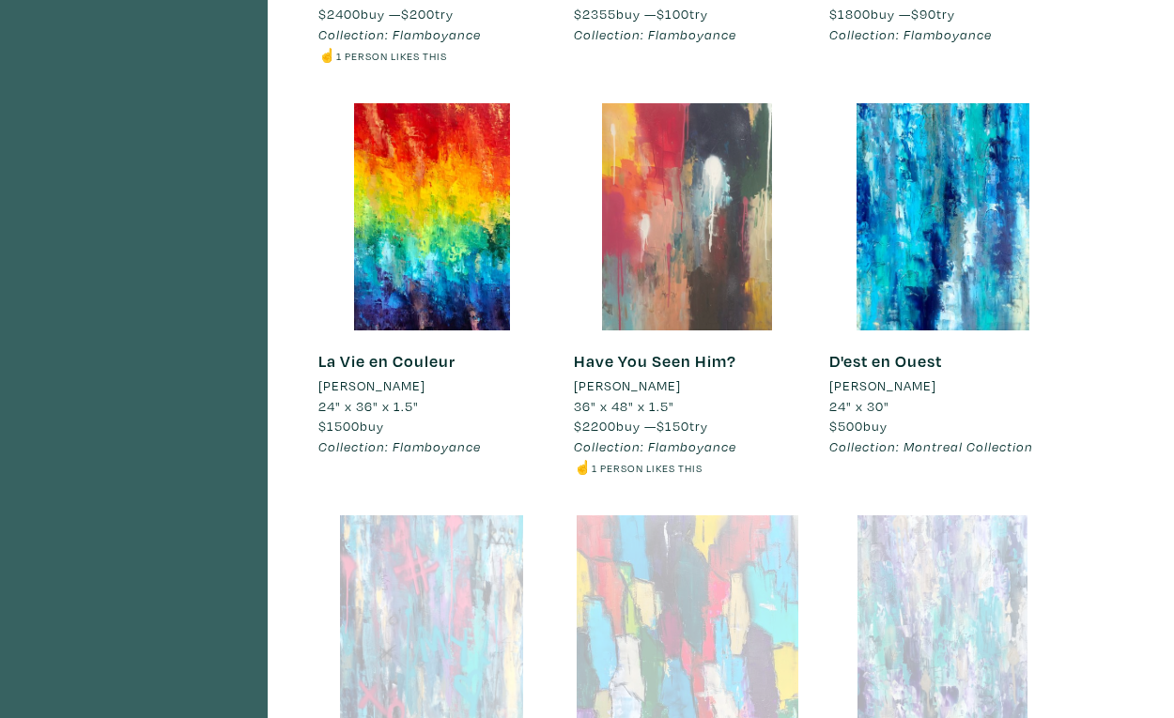
click at [707, 214] on div at bounding box center [687, 216] width 227 height 227
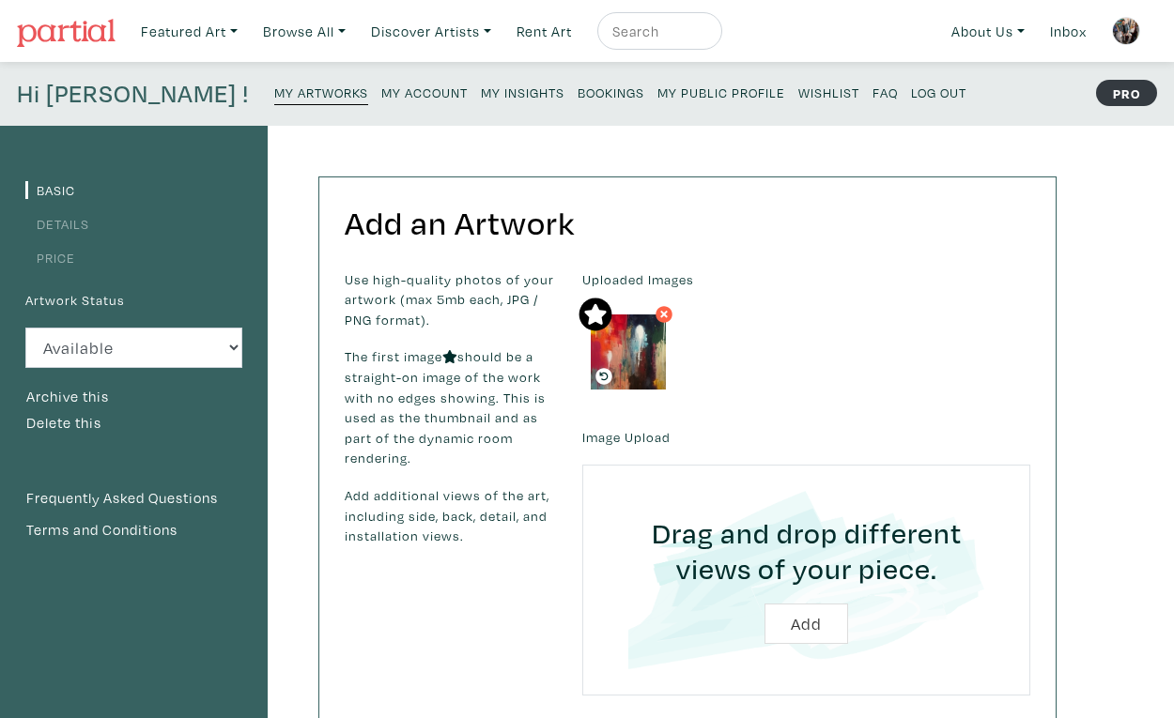
click at [274, 91] on small "My Artworks" at bounding box center [321, 93] width 94 height 18
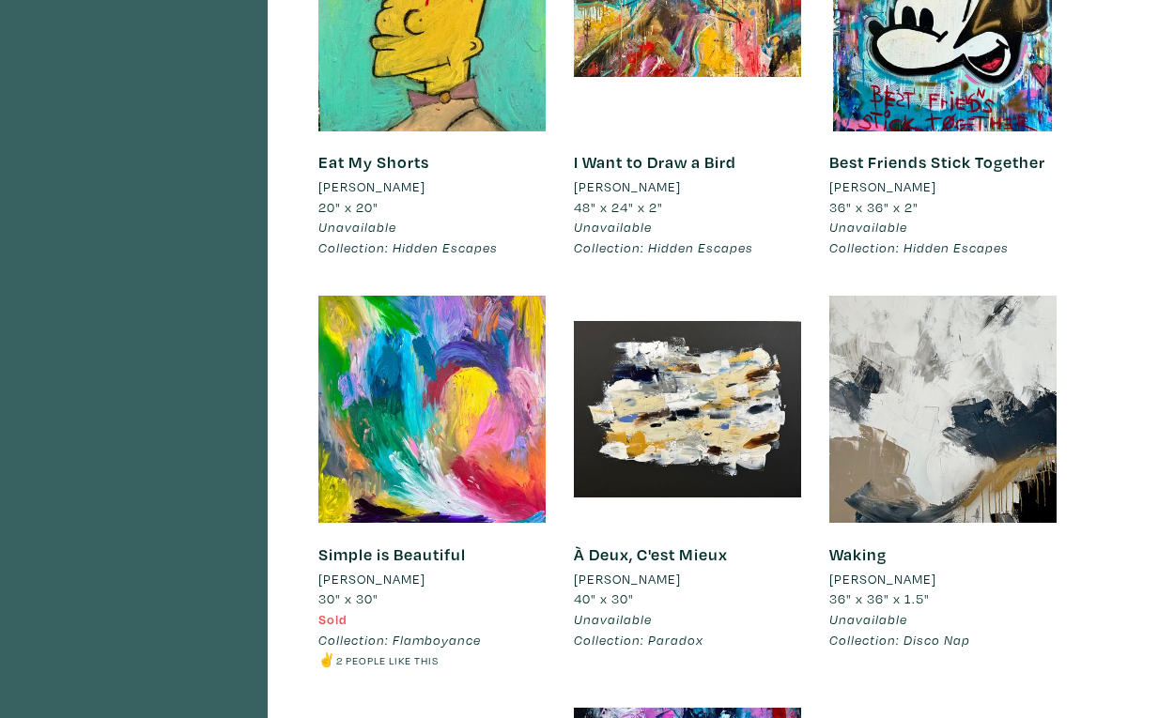
scroll to position [6444, 0]
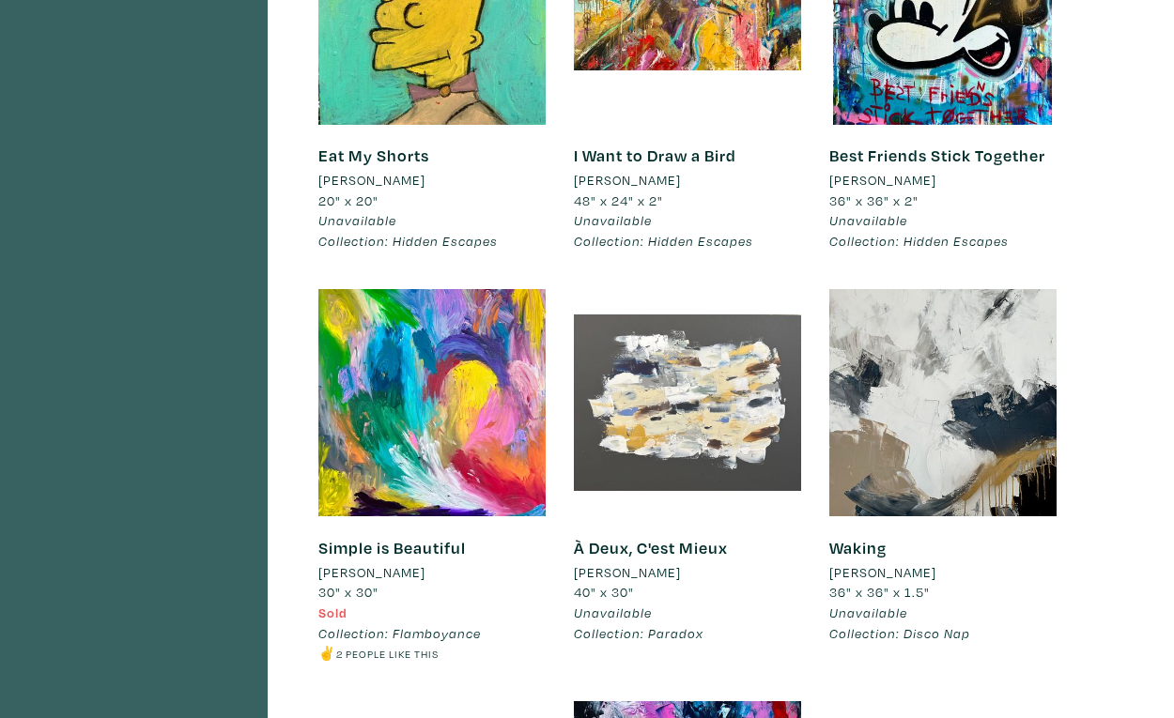
click at [666, 336] on div at bounding box center [687, 402] width 227 height 227
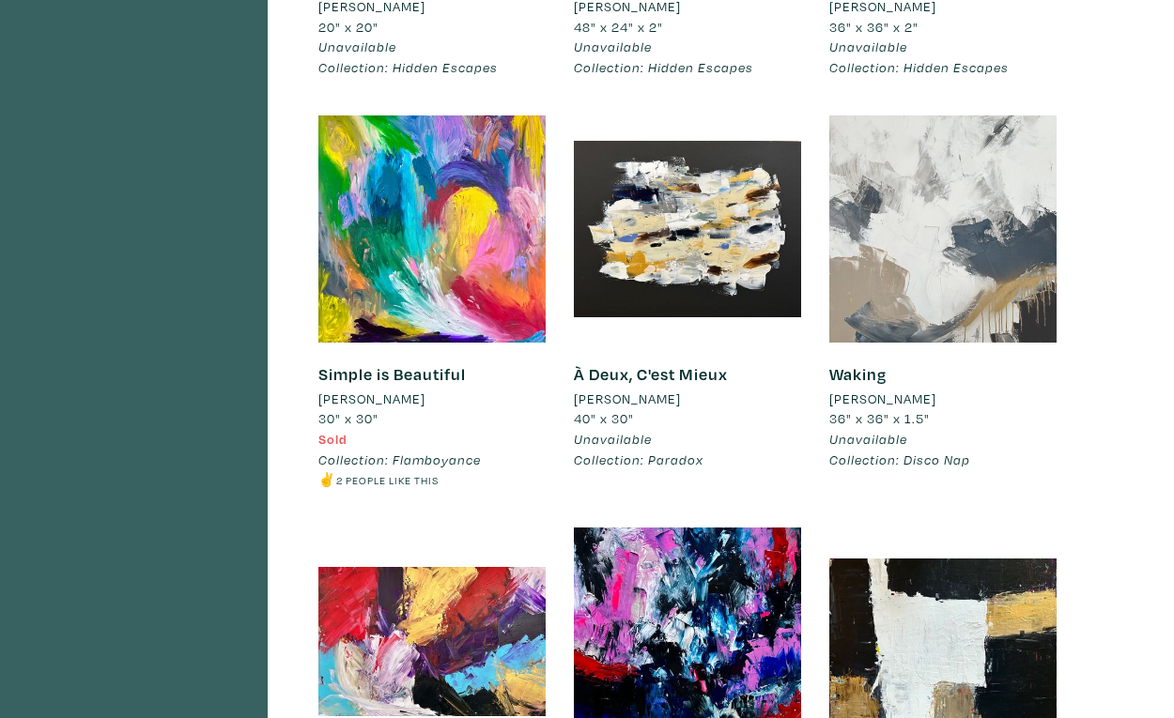
scroll to position [6621, 0]
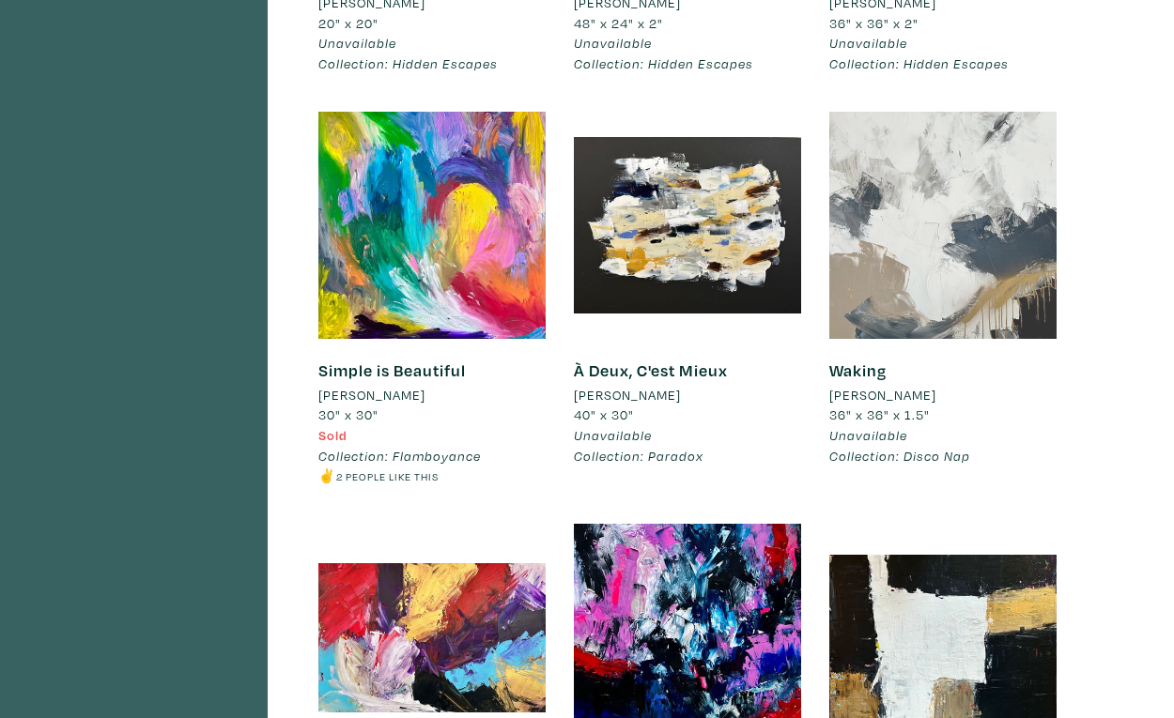
click at [908, 112] on div at bounding box center [942, 225] width 227 height 227
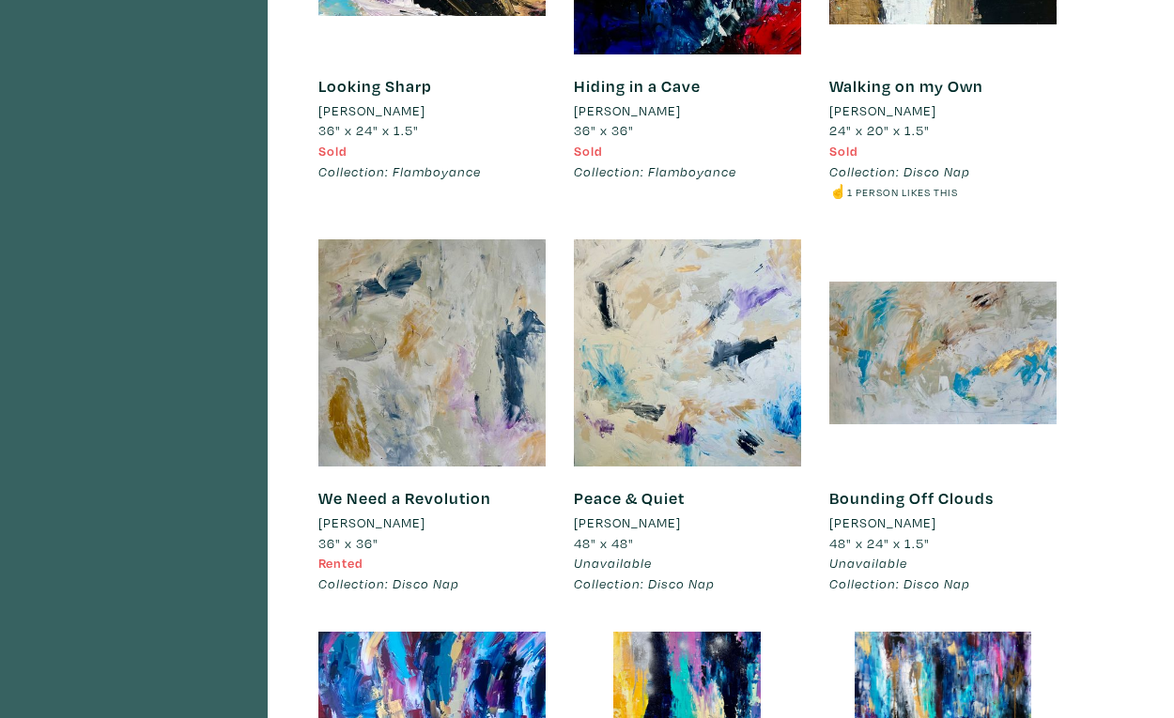
scroll to position [7320, 0]
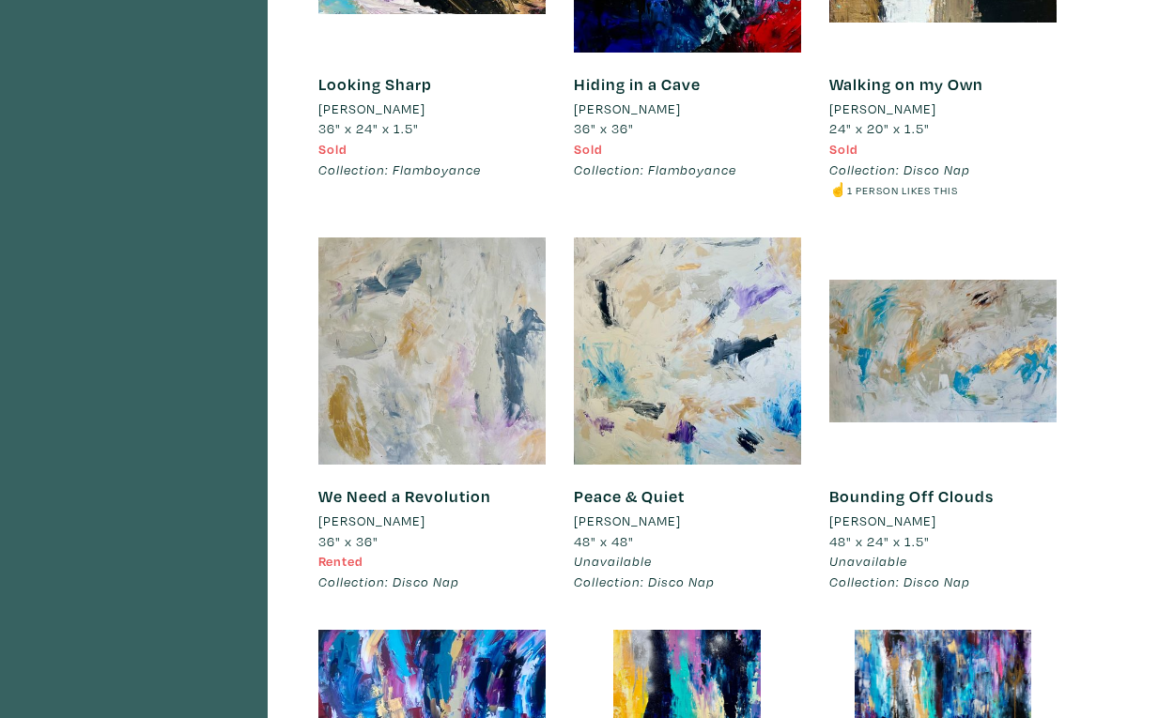
click at [479, 273] on div at bounding box center [431, 351] width 227 height 227
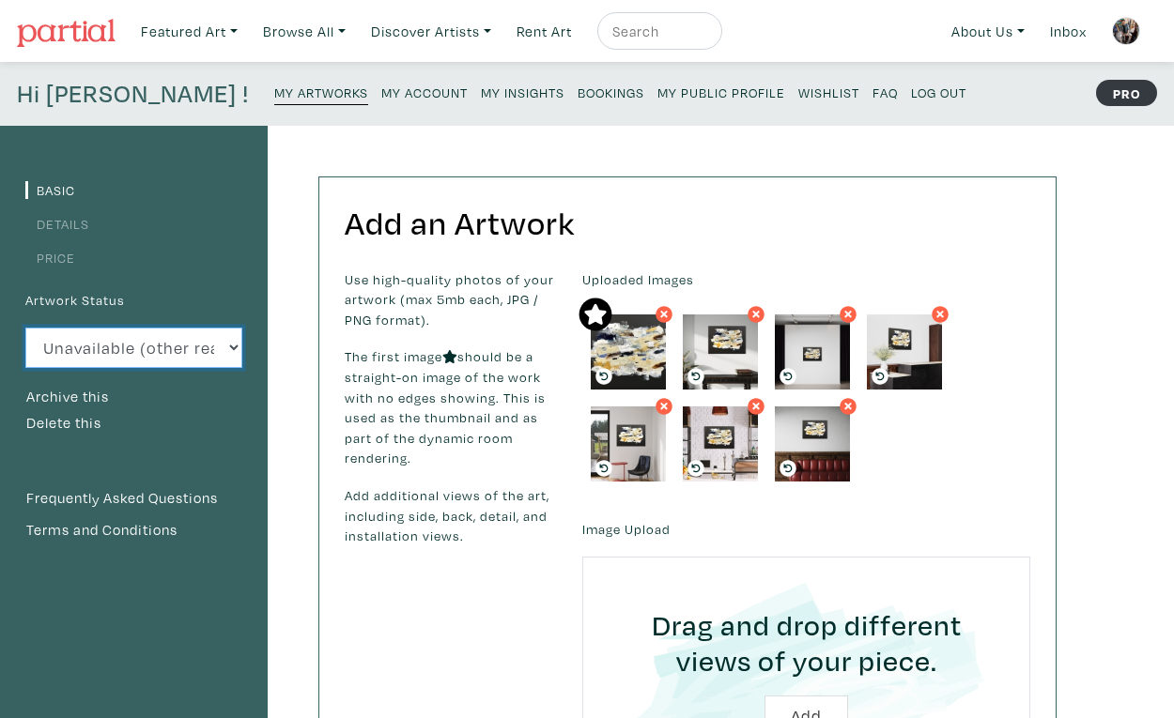
select select "1"
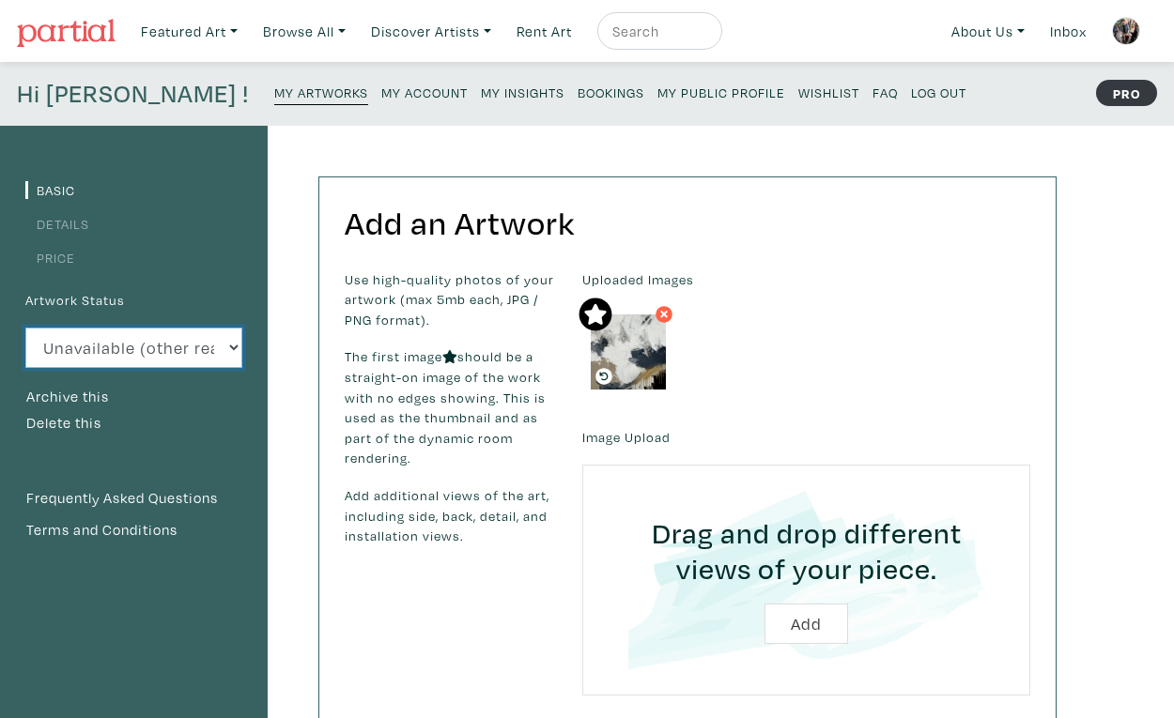
select select "1"
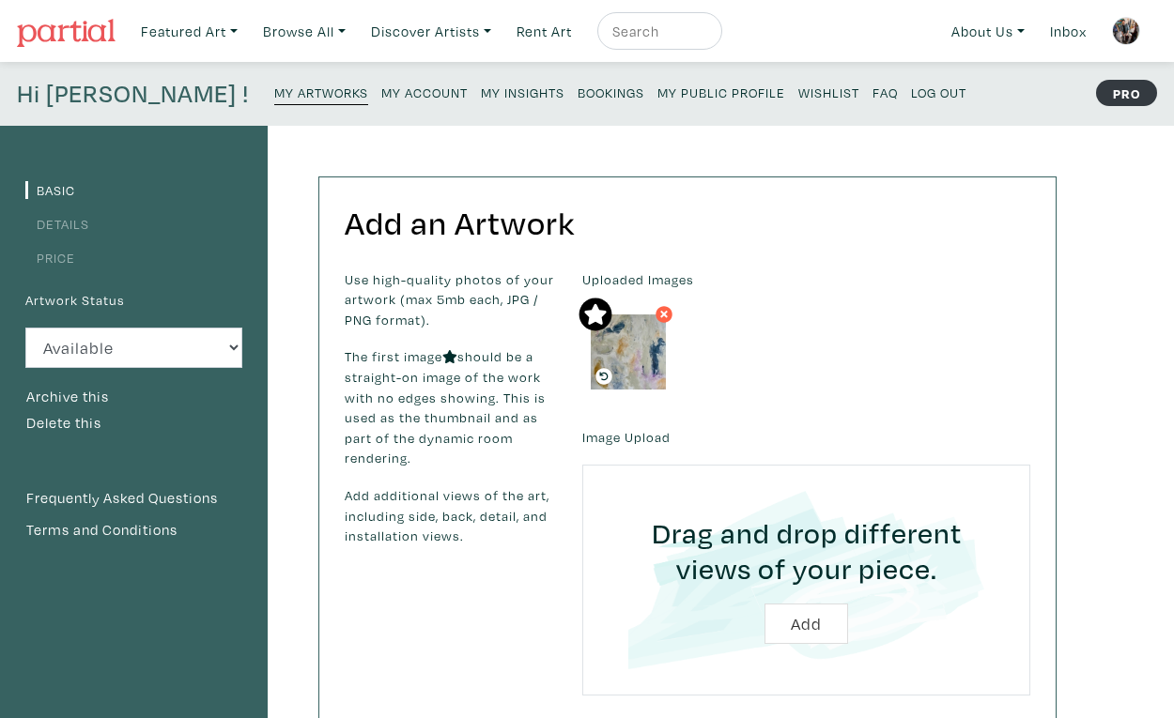
click at [274, 96] on small "My Artworks" at bounding box center [321, 93] width 94 height 18
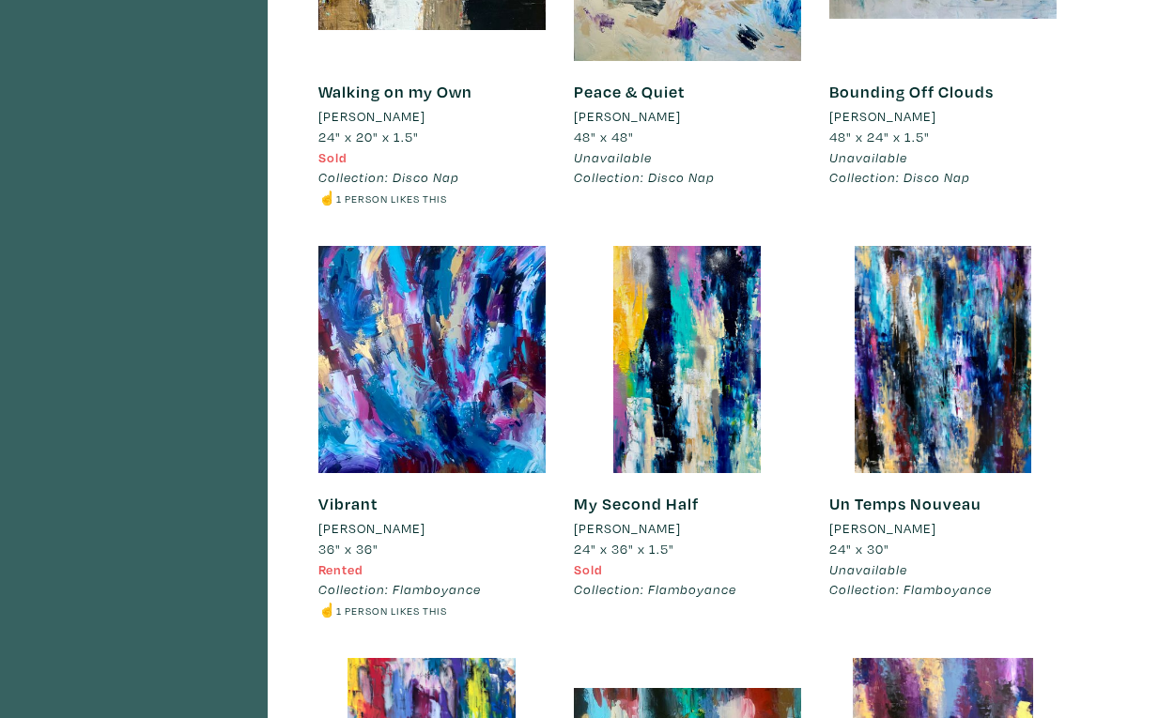
scroll to position [7727, 0]
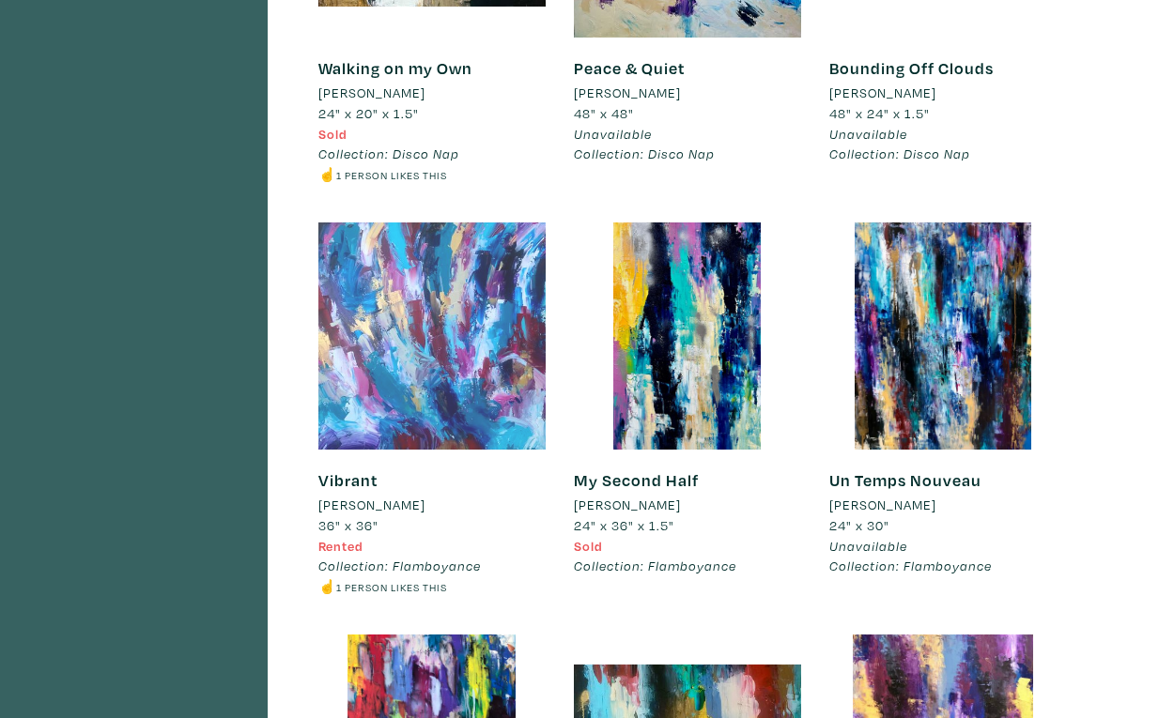
click at [445, 290] on div at bounding box center [431, 336] width 227 height 227
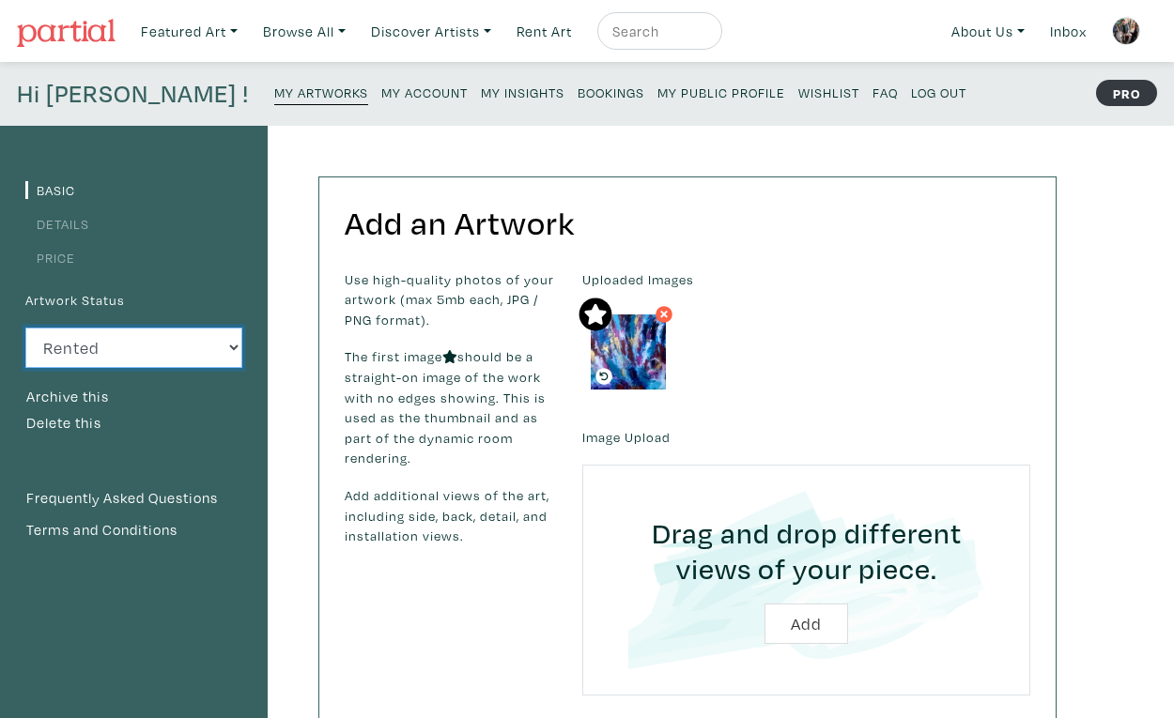
select select "1"
click at [274, 99] on small "My Artworks" at bounding box center [321, 93] width 94 height 18
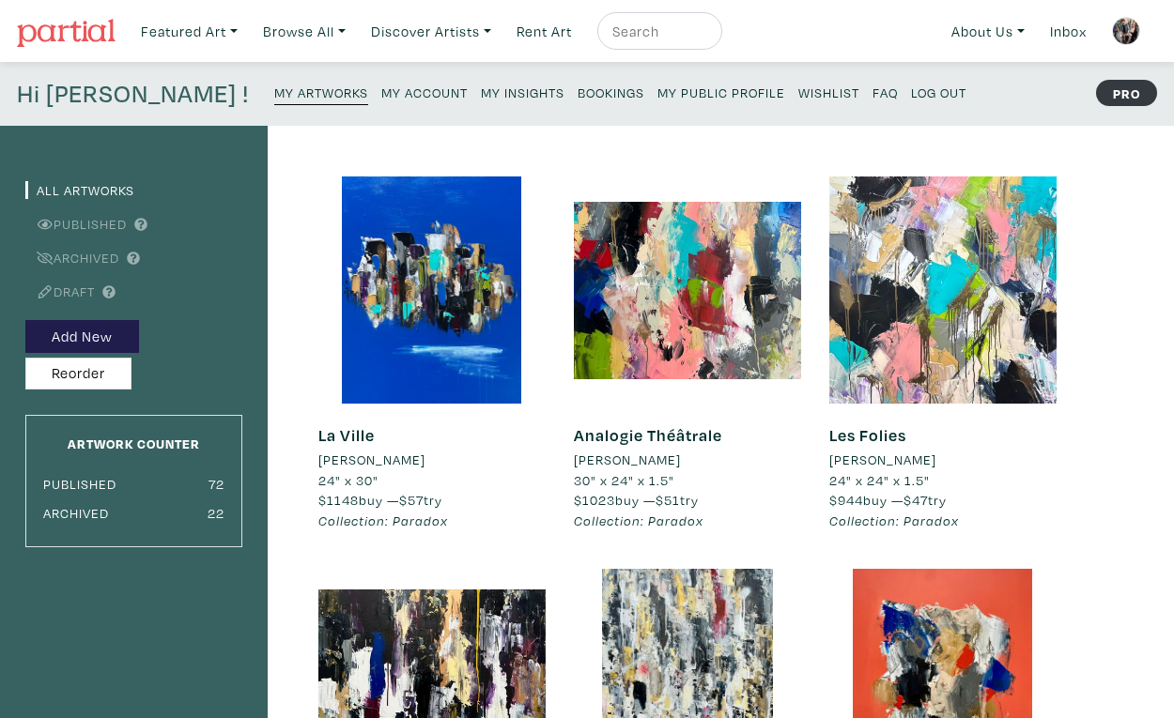
click at [657, 86] on small "My Public Profile" at bounding box center [721, 93] width 128 height 18
